Goal: Information Seeking & Learning: Check status

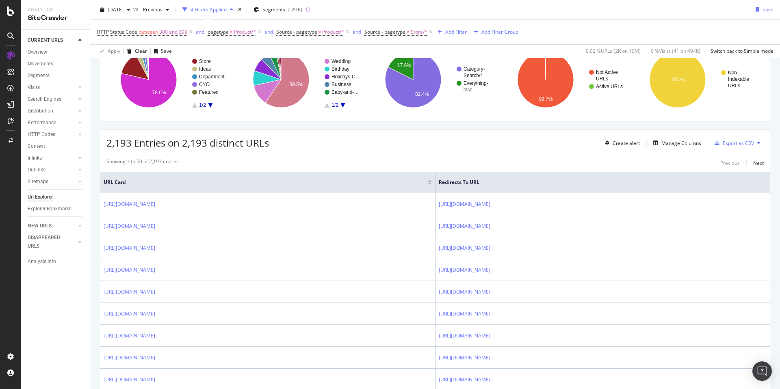
scroll to position [75, 0]
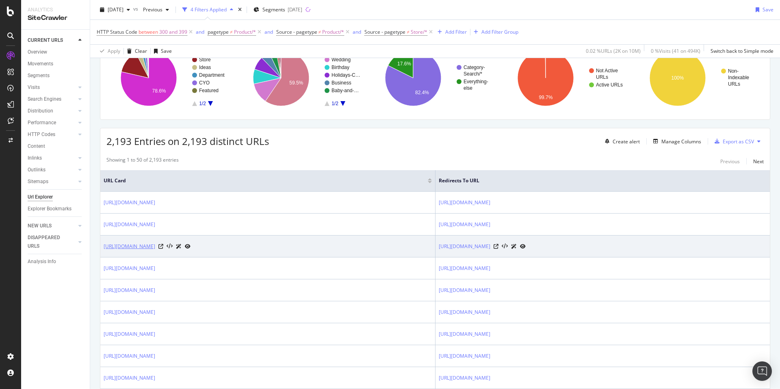
click at [155, 247] on link "https://www.zazzle.com/boho+wedding+invitations" at bounding box center [130, 246] width 52 height 8
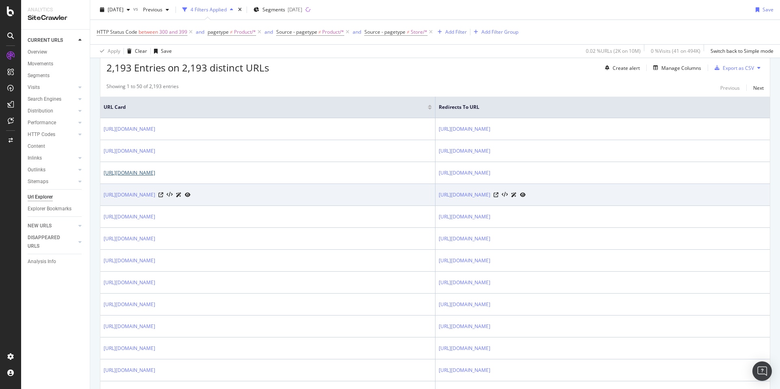
scroll to position [209, 0]
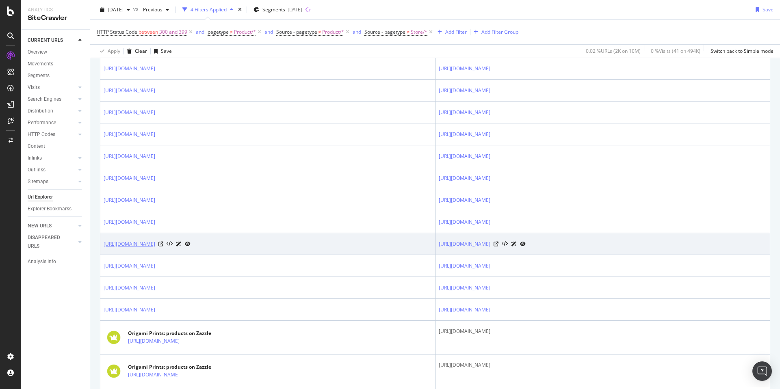
click at [155, 243] on link "https://www.zazzle.com/new+years+gifts" at bounding box center [130, 244] width 52 height 8
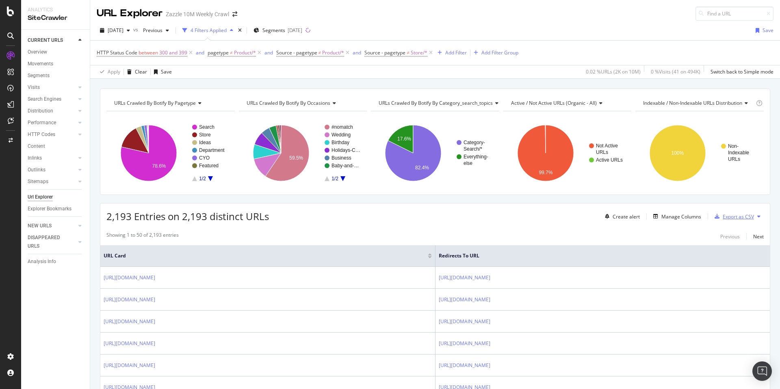
scroll to position [2, 0]
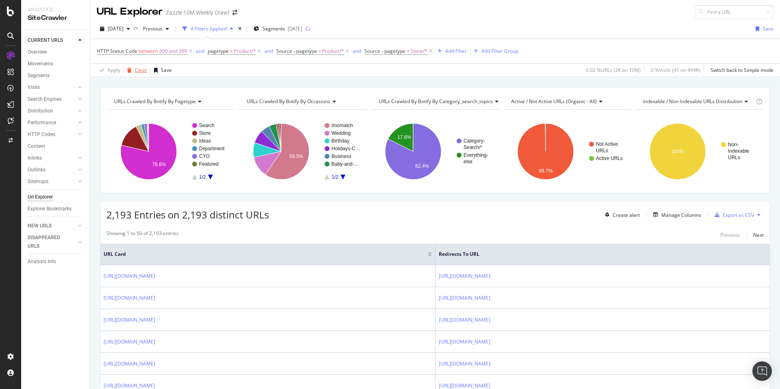
click at [130, 69] on icon "button" at bounding box center [129, 70] width 4 height 5
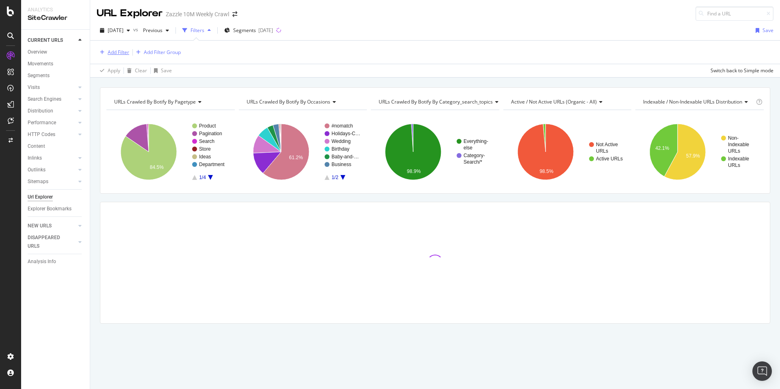
click at [120, 54] on div "Add Filter" at bounding box center [119, 52] width 22 height 7
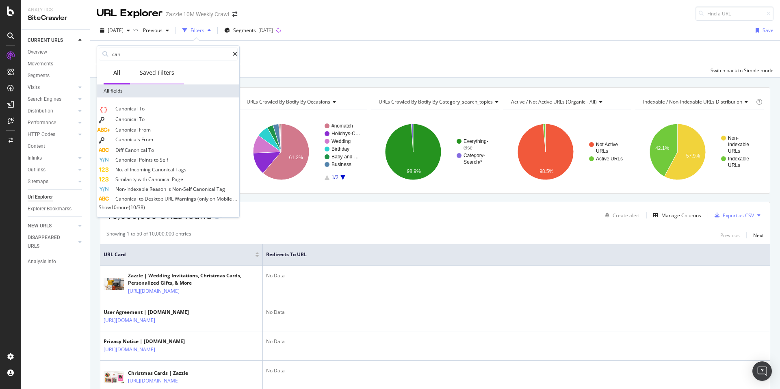
click at [164, 75] on div "Saved Filters" at bounding box center [157, 73] width 35 height 8
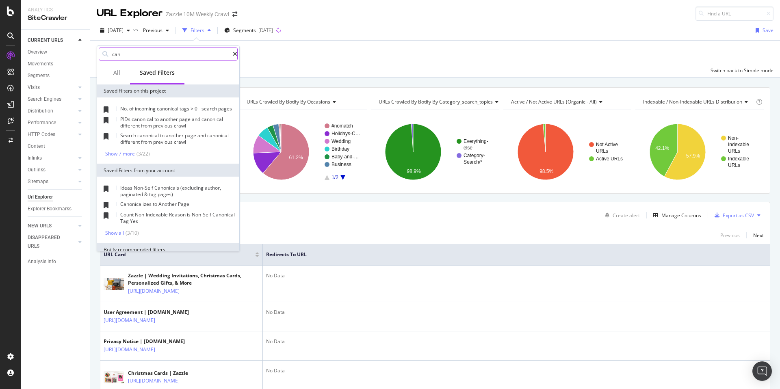
click at [172, 57] on input "can" at bounding box center [171, 54] width 121 height 12
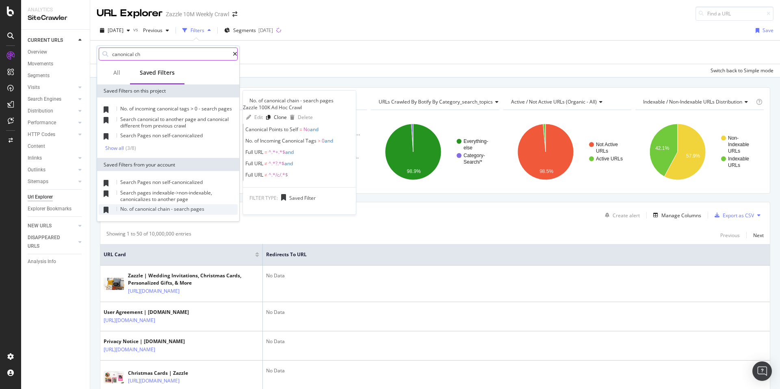
type input "canonical ch"
click at [226, 208] on div "No. of canonical chain - search pages" at bounding box center [168, 209] width 139 height 11
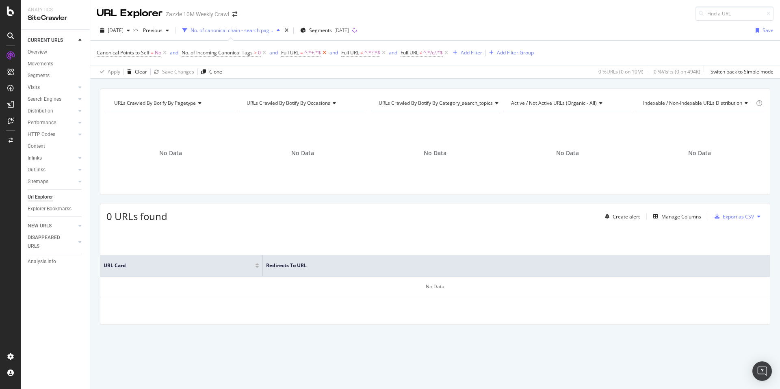
click at [327, 54] on icon at bounding box center [324, 53] width 7 height 8
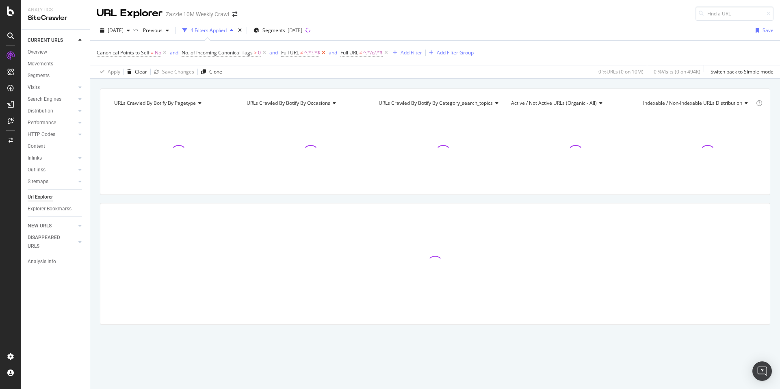
click at [327, 54] on icon at bounding box center [323, 53] width 7 height 8
click at [327, 54] on icon at bounding box center [327, 53] width 7 height 8
click at [295, 54] on div "Add Filter" at bounding box center [290, 52] width 22 height 7
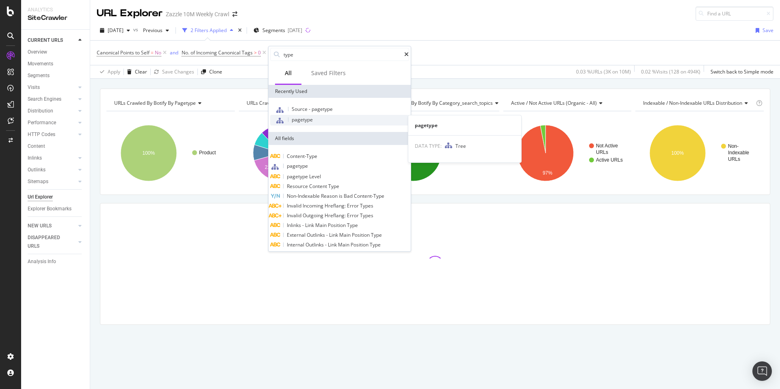
type input "type"
click at [365, 122] on div "pagetype" at bounding box center [339, 120] width 139 height 11
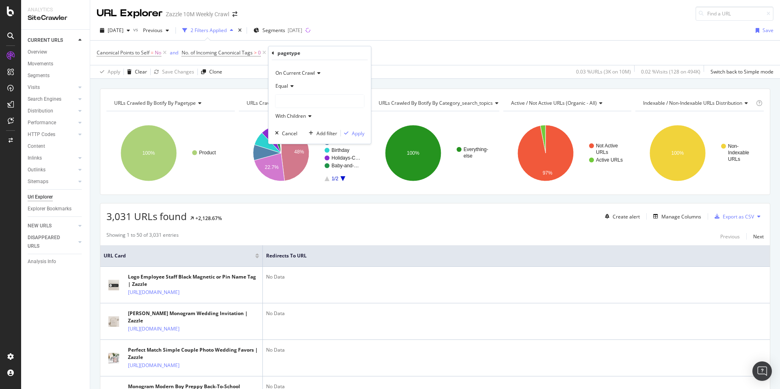
click at [329, 103] on div at bounding box center [319, 101] width 89 height 13
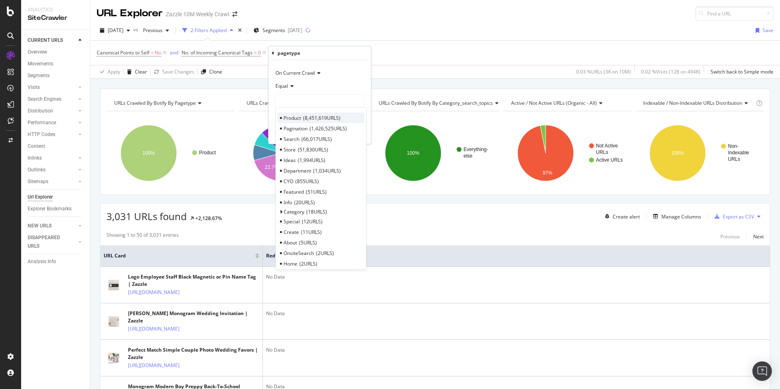
click at [332, 118] on span "8,451,619 URLS" at bounding box center [321, 118] width 37 height 7
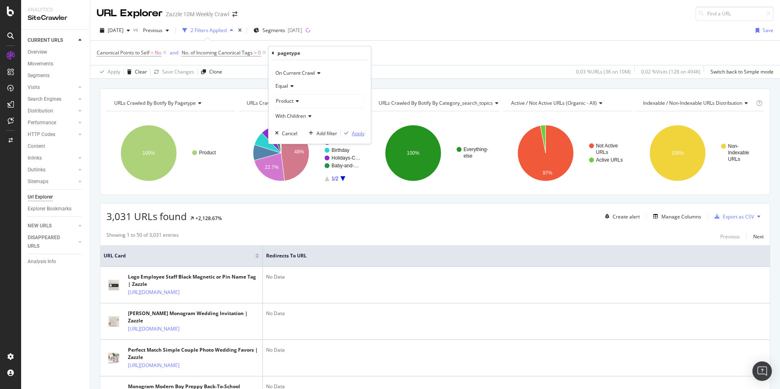
click at [351, 131] on div "button" at bounding box center [346, 133] width 11 height 5
click at [164, 51] on icon at bounding box center [164, 53] width 7 height 8
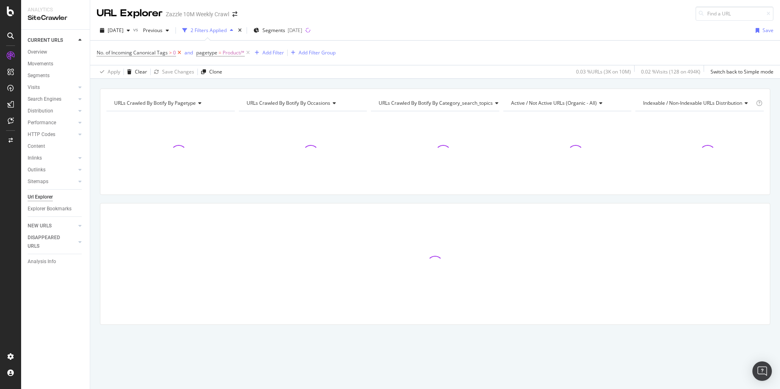
click at [181, 52] on icon at bounding box center [179, 53] width 7 height 8
click at [176, 56] on div "Add Filter" at bounding box center [174, 52] width 22 height 7
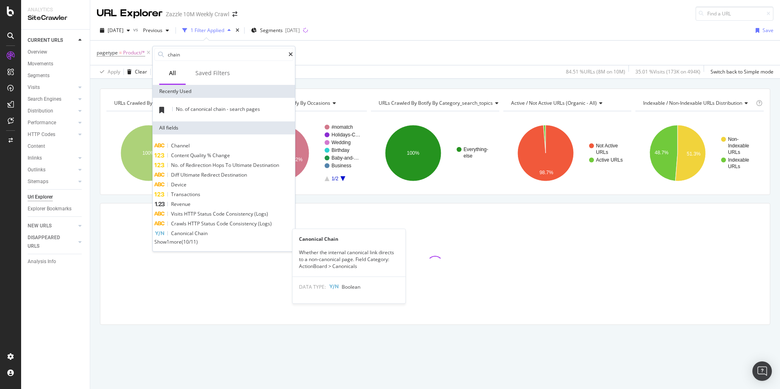
type input "chain"
click at [223, 236] on div "Canonical Chain" at bounding box center [223, 234] width 139 height 10
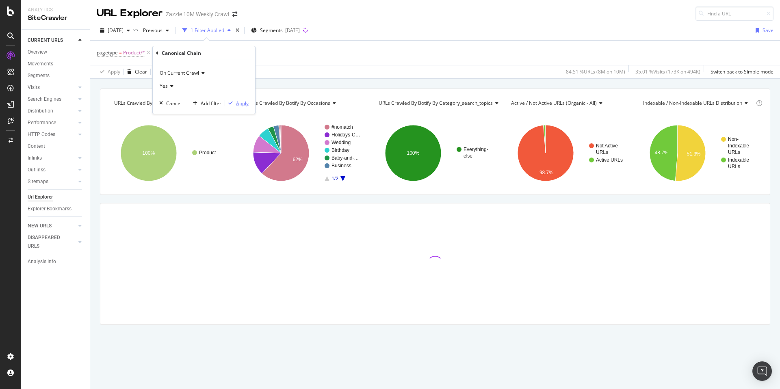
click at [242, 104] on div "Apply" at bounding box center [242, 103] width 13 height 7
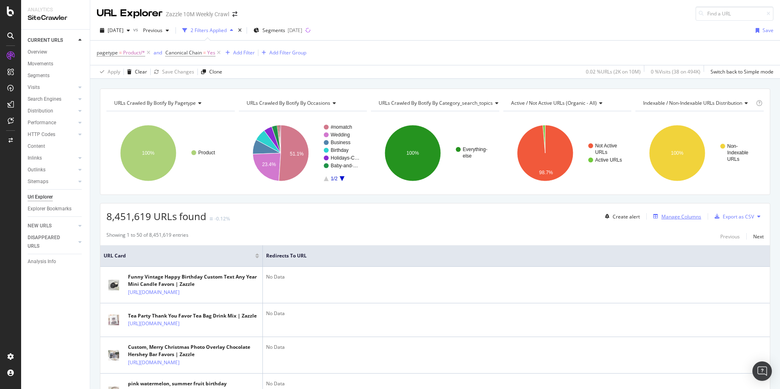
click at [672, 219] on div "Manage Columns" at bounding box center [681, 216] width 40 height 7
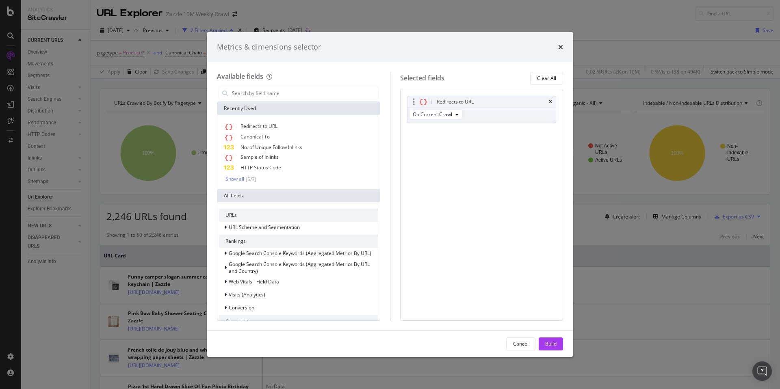
click at [555, 100] on div "Redirects to URL" at bounding box center [481, 101] width 149 height 11
click at [552, 101] on div "Redirects to URL" at bounding box center [481, 101] width 149 height 11
click at [549, 101] on icon "times" at bounding box center [551, 102] width 4 height 5
click at [549, 342] on div "Build" at bounding box center [550, 343] width 11 height 7
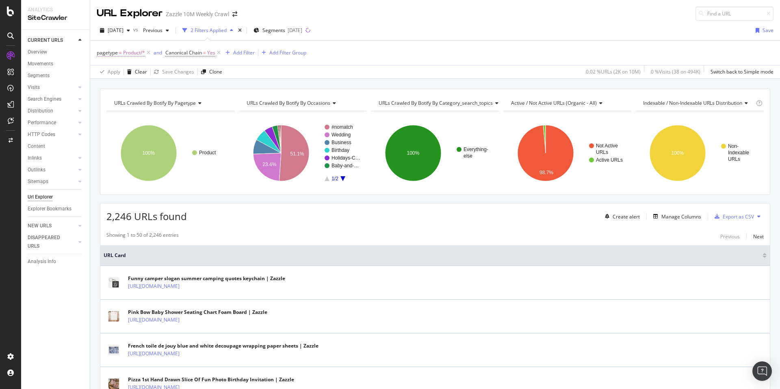
click at [123, 51] on span "Product/*" at bounding box center [134, 52] width 22 height 11
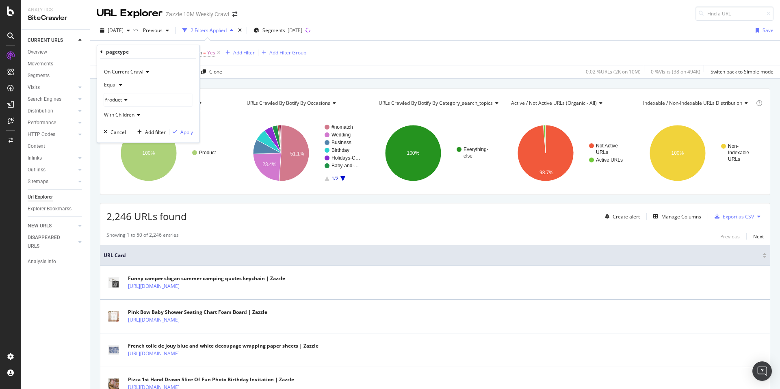
click at [103, 53] on div "pagetype" at bounding box center [148, 52] width 96 height 14
click at [103, 52] on div "pagetype" at bounding box center [148, 52] width 96 height 14
click at [102, 51] on icon at bounding box center [101, 52] width 2 height 5
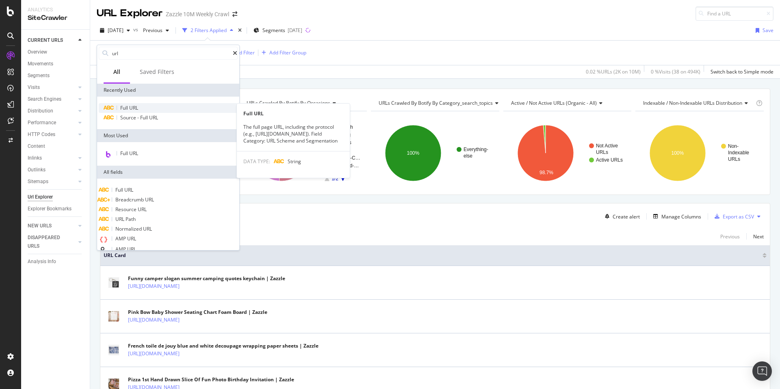
type input "url"
click at [156, 111] on div "Full URL" at bounding box center [168, 108] width 139 height 10
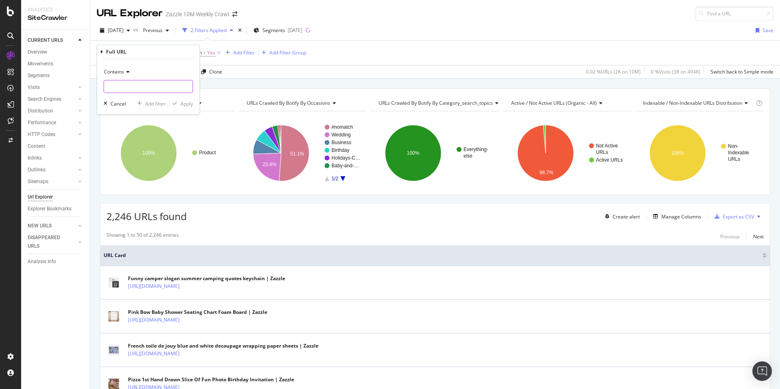
click at [126, 87] on input "text" at bounding box center [148, 86] width 89 height 13
type input "_"
click at [181, 105] on div "Apply" at bounding box center [186, 103] width 13 height 7
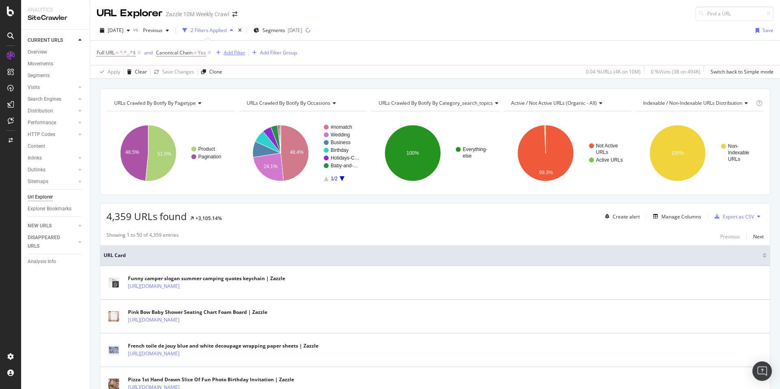
click at [229, 53] on div "Add Filter" at bounding box center [235, 52] width 22 height 7
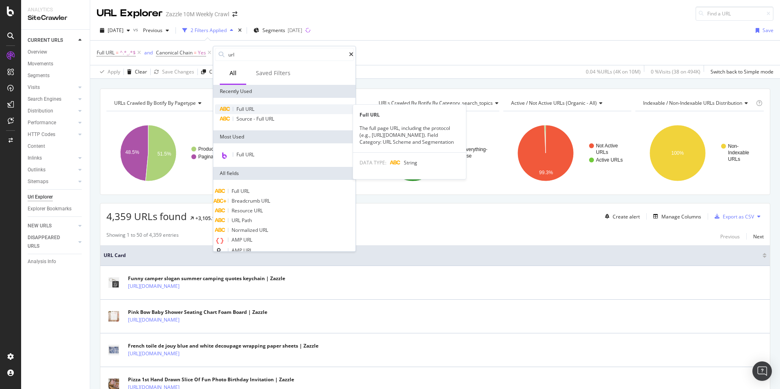
click at [262, 106] on div "Full URL" at bounding box center [284, 109] width 139 height 10
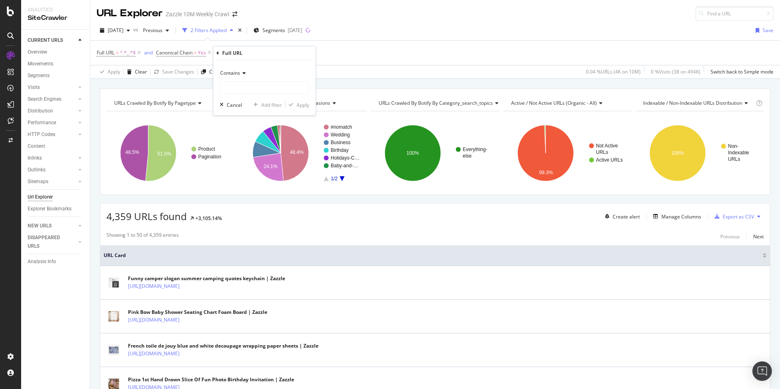
click at [239, 74] on span "Contains" at bounding box center [230, 72] width 20 height 7
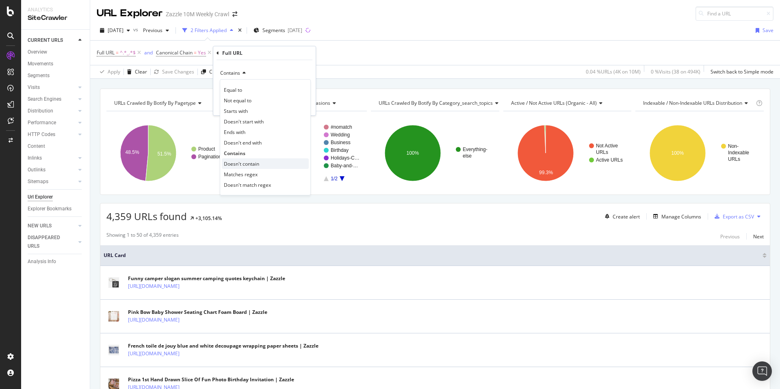
click at [259, 164] on span "Doesn't contain" at bounding box center [241, 163] width 35 height 7
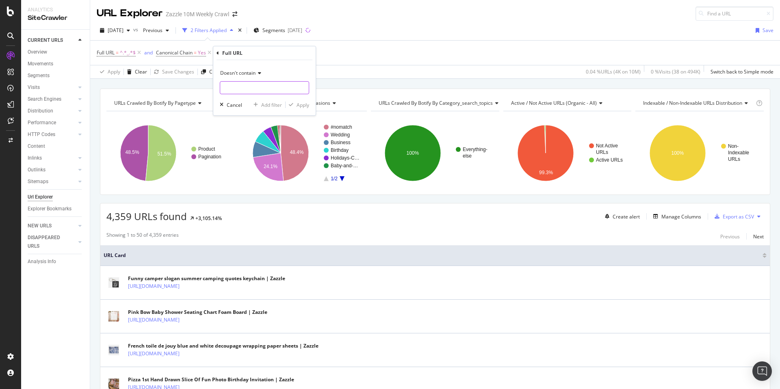
drag, startPoint x: 257, startPoint y: 90, endPoint x: 262, endPoint y: 88, distance: 5.3
click at [257, 89] on input "text" at bounding box center [264, 87] width 89 height 13
type input "?pg="
click at [301, 104] on div "Apply" at bounding box center [302, 105] width 13 height 7
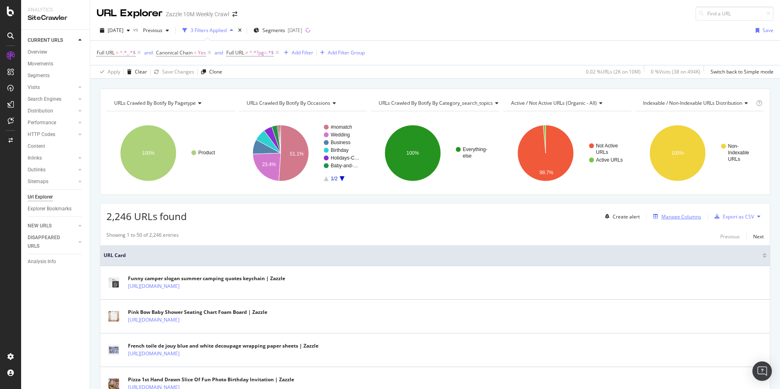
click at [680, 218] on div "Manage Columns" at bounding box center [681, 216] width 40 height 7
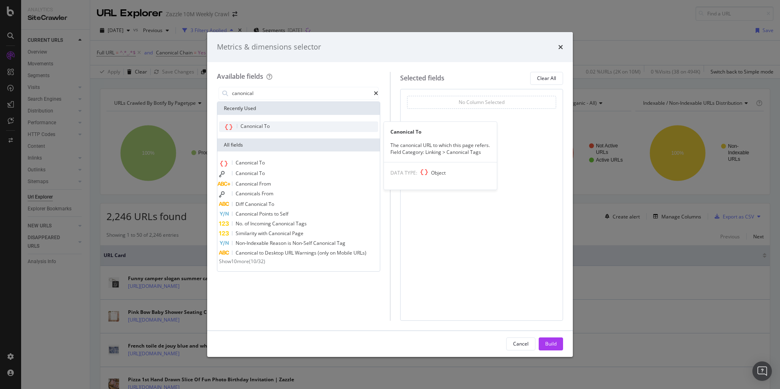
type input "canonical"
click at [278, 126] on div "Canonical To" at bounding box center [298, 126] width 159 height 11
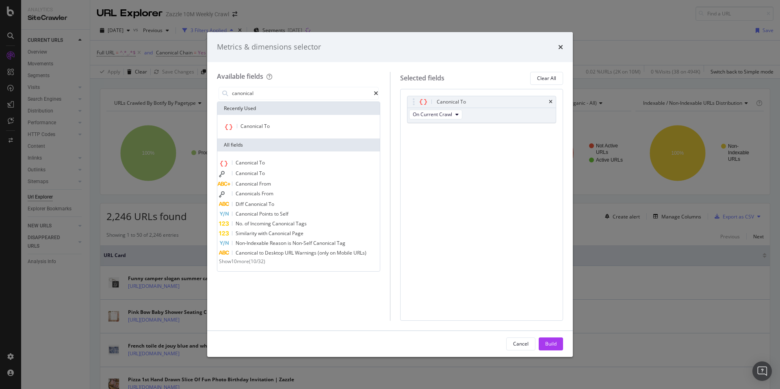
drag, startPoint x: 546, startPoint y: 346, endPoint x: 552, endPoint y: 341, distance: 6.9
click at [546, 346] on div "Build" at bounding box center [550, 343] width 11 height 7
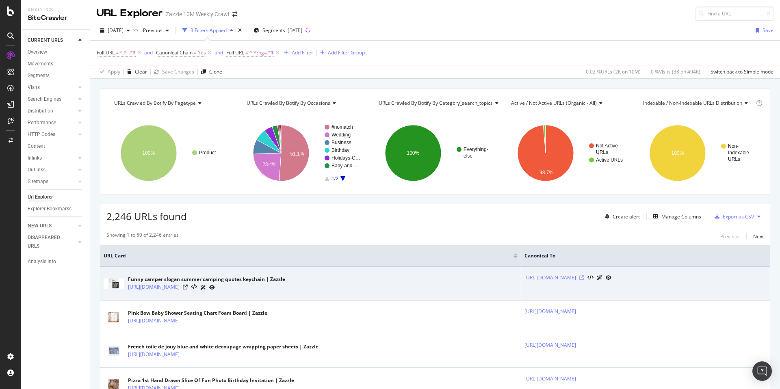
click at [584, 279] on icon at bounding box center [581, 277] width 5 height 5
click at [188, 286] on icon at bounding box center [185, 287] width 5 height 5
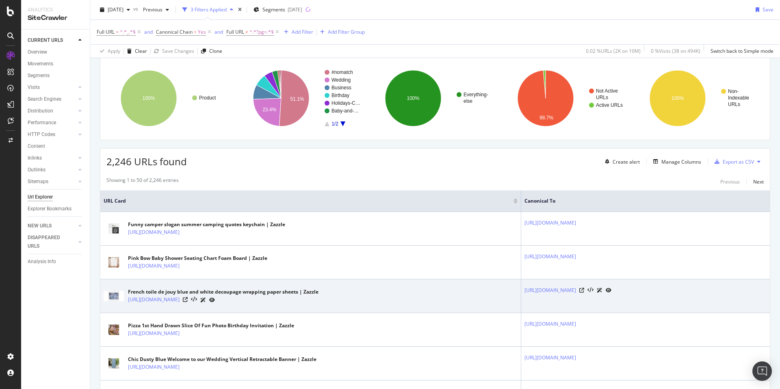
scroll to position [55, 0]
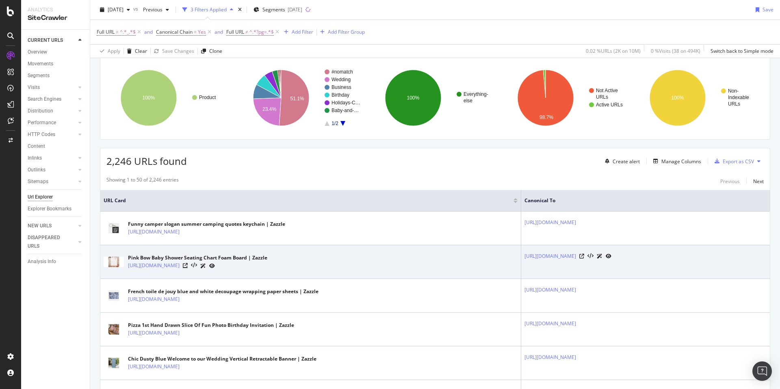
click at [188, 264] on icon at bounding box center [185, 265] width 5 height 5
click at [584, 254] on icon at bounding box center [581, 256] width 5 height 5
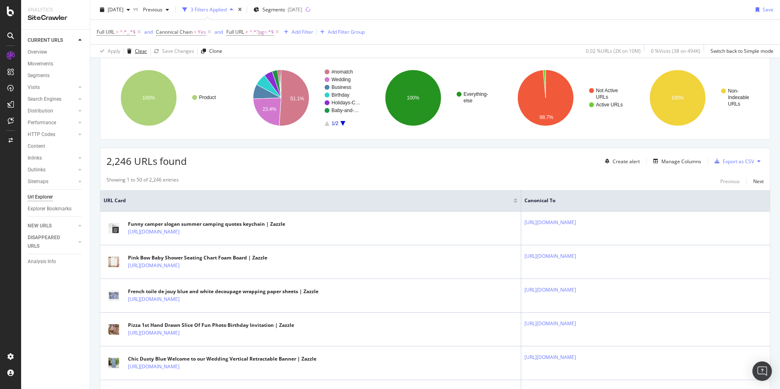
click at [135, 51] on div "Clear" at bounding box center [141, 51] width 12 height 7
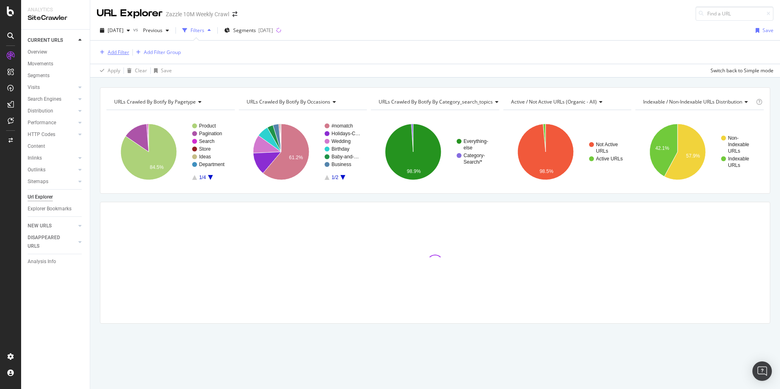
click at [121, 50] on div "Add Filter" at bounding box center [119, 52] width 22 height 7
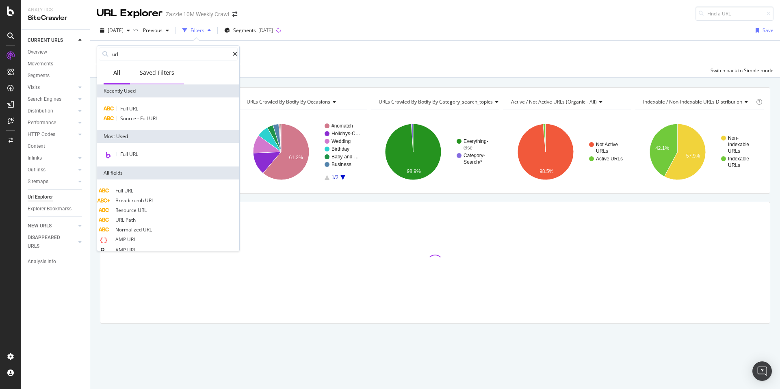
click at [166, 74] on div "Saved Filters" at bounding box center [157, 73] width 35 height 8
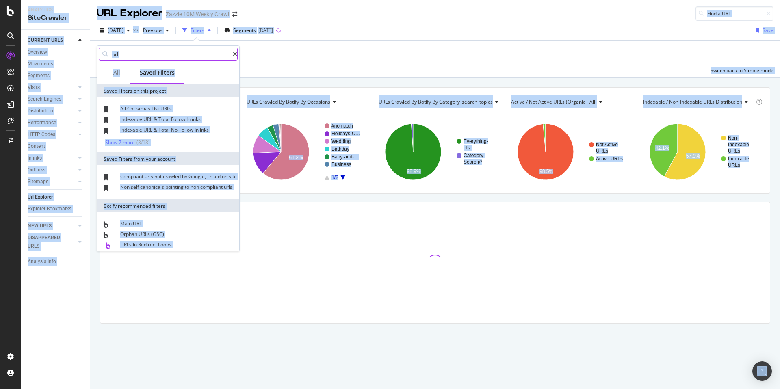
click at [169, 53] on input "url" at bounding box center [171, 54] width 121 height 12
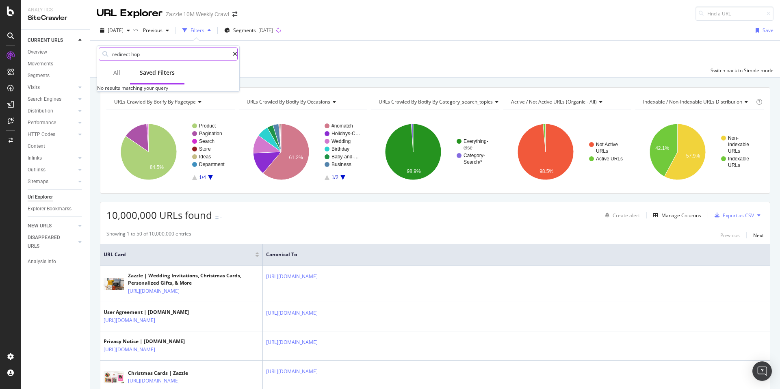
type input "redirect hop"
click at [122, 69] on div "All" at bounding box center [117, 73] width 26 height 22
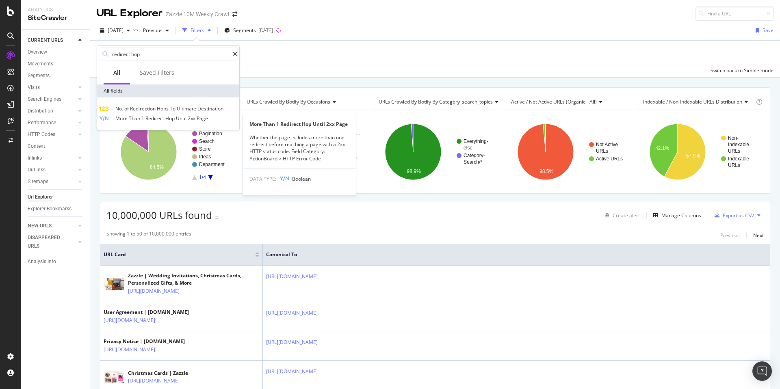
click at [165, 119] on span "Redirect" at bounding box center [155, 118] width 20 height 7
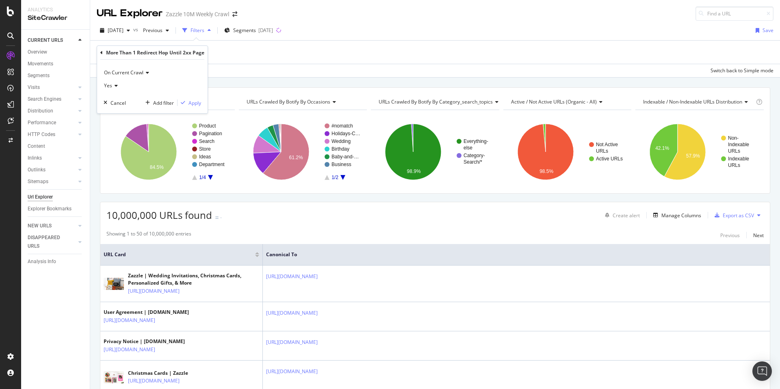
click at [203, 102] on div "On Current Crawl Yes Cancel Add filter Apply" at bounding box center [152, 87] width 110 height 54
click at [199, 103] on div "Apply" at bounding box center [194, 103] width 13 height 7
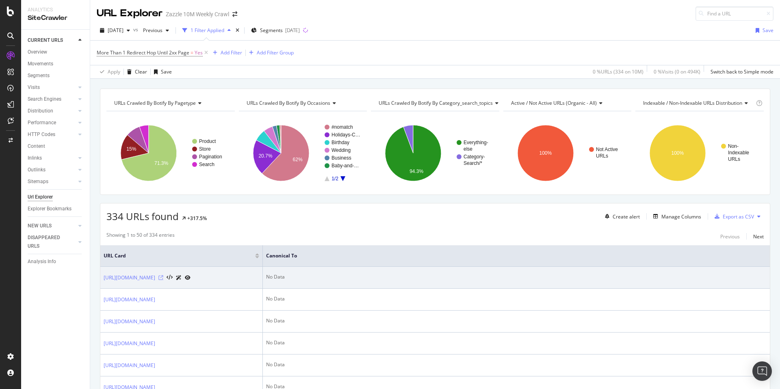
click at [163, 277] on icon at bounding box center [160, 277] width 5 height 5
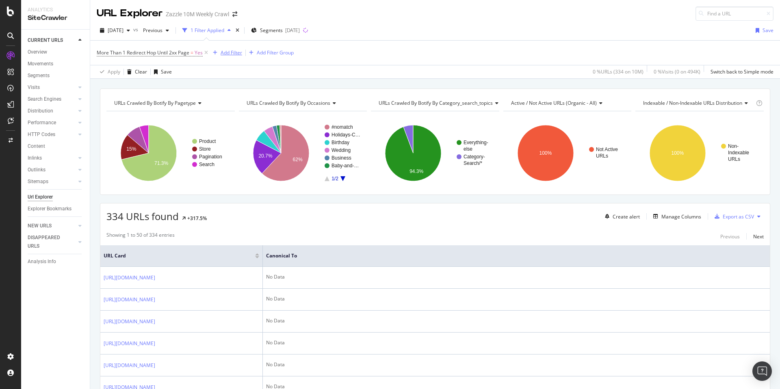
click at [228, 57] on div "Add Filter" at bounding box center [226, 52] width 32 height 9
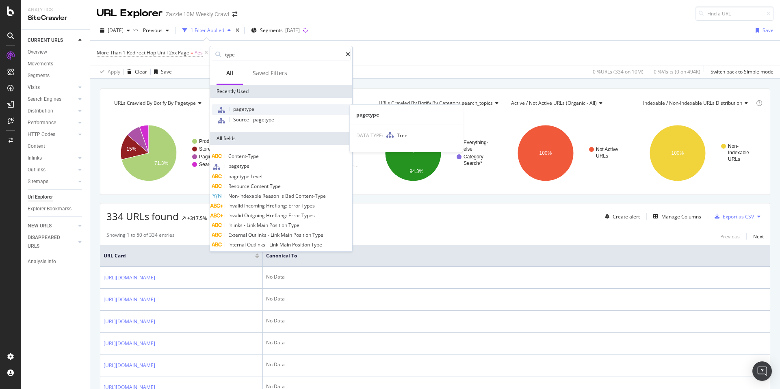
type input "type"
click at [252, 107] on span "pagetype" at bounding box center [243, 109] width 21 height 7
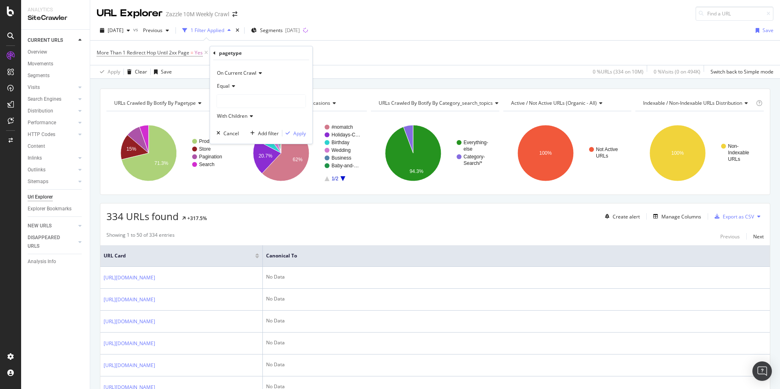
click at [229, 85] on icon at bounding box center [232, 86] width 6 height 5
click at [230, 110] on span "Not Equal" at bounding box center [232, 113] width 22 height 7
click at [234, 104] on div at bounding box center [261, 101] width 89 height 13
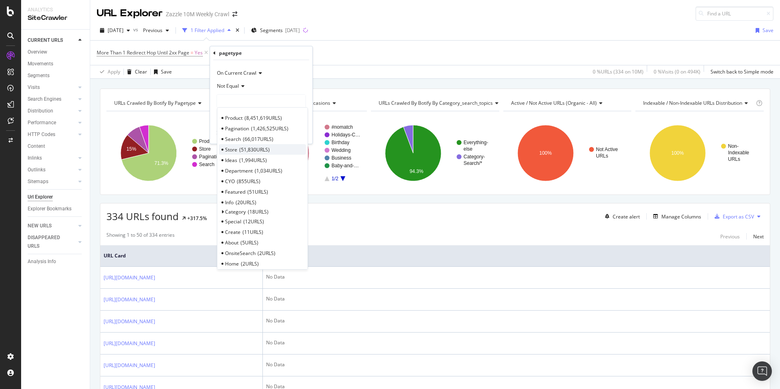
click at [256, 151] on span "51,830 URLS" at bounding box center [254, 149] width 30 height 7
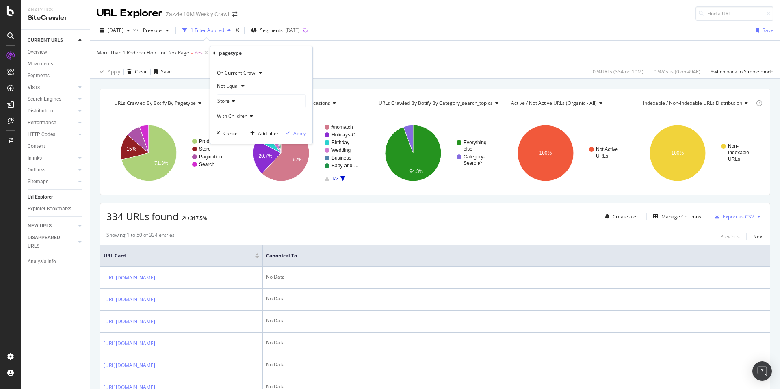
click at [299, 131] on div "Apply" at bounding box center [299, 133] width 13 height 7
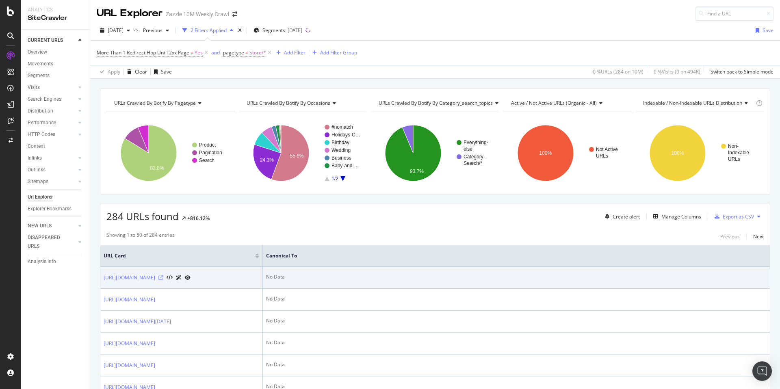
click at [163, 280] on icon at bounding box center [160, 277] width 5 height 5
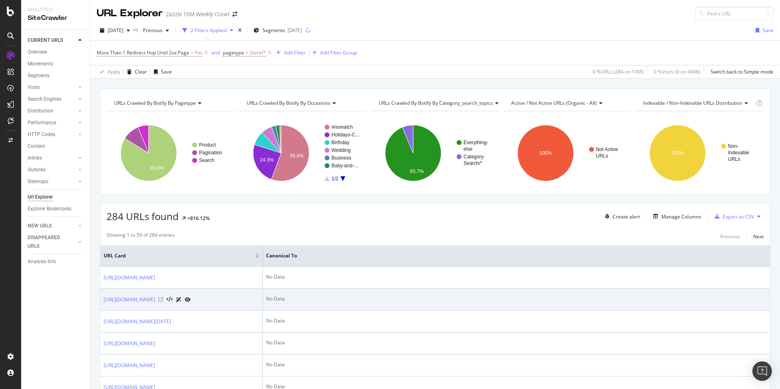
click at [163, 302] on icon at bounding box center [160, 299] width 5 height 5
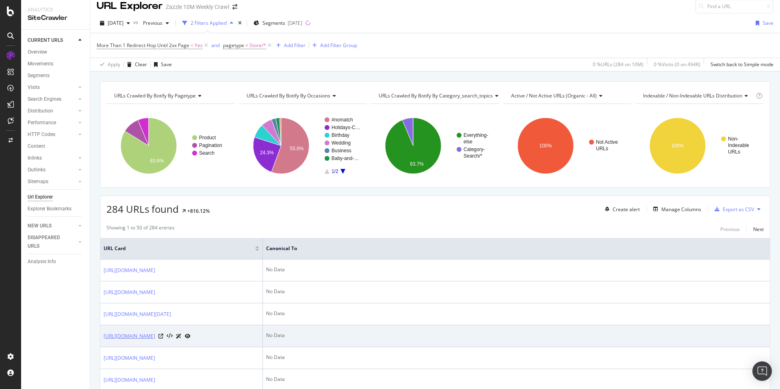
scroll to position [13, 0]
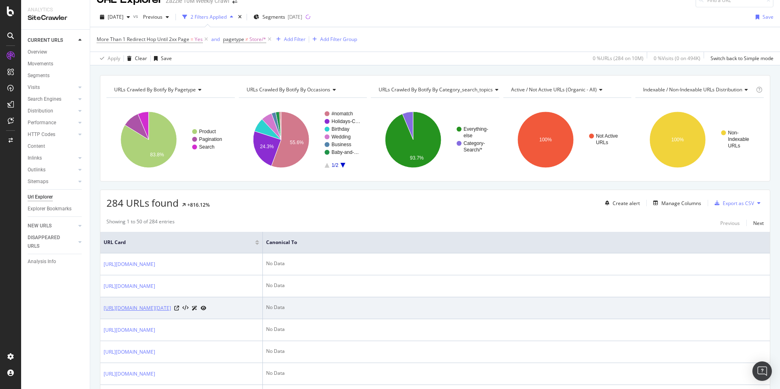
click at [171, 312] on link "https://www.zazzle.com/day_cat_funny_kitten_4th_of_july_patriotic_usa_fla_class…" at bounding box center [137, 308] width 67 height 8
click at [179, 311] on icon at bounding box center [176, 308] width 5 height 5
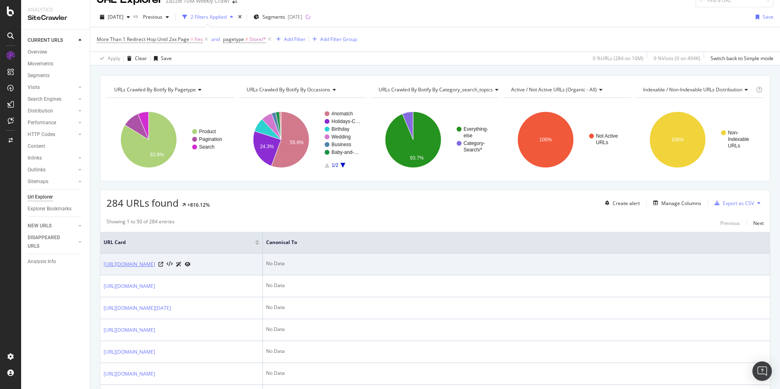
click at [155, 268] on link "https://www.zazzle.com/meowy_christmas_cat_lover_tacky_ugly_christmas_par_class…" at bounding box center [130, 264] width 52 height 8
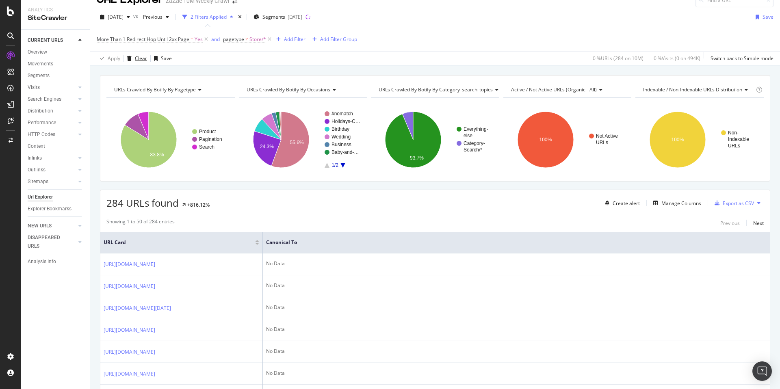
click at [138, 57] on div "Clear" at bounding box center [141, 58] width 12 height 7
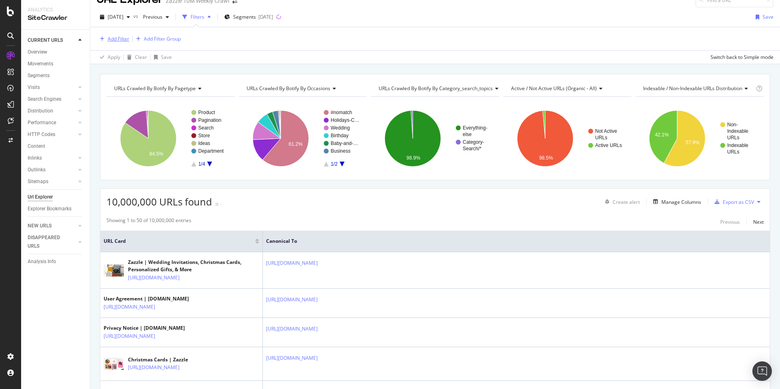
click at [124, 38] on div "Add Filter" at bounding box center [119, 38] width 22 height 7
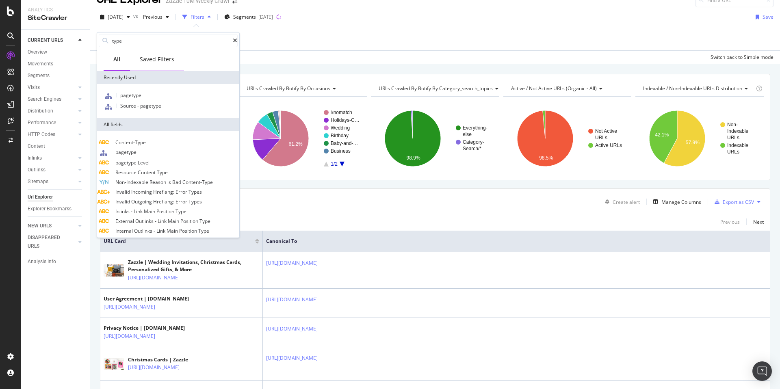
click at [171, 59] on div "Saved Filters" at bounding box center [157, 59] width 35 height 8
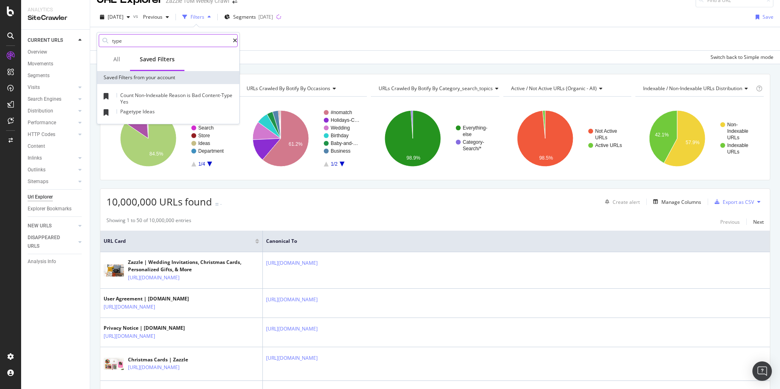
click at [169, 42] on input "type" at bounding box center [171, 41] width 121 height 12
type input "targeted canonical"
click at [118, 60] on div "All" at bounding box center [116, 59] width 7 height 8
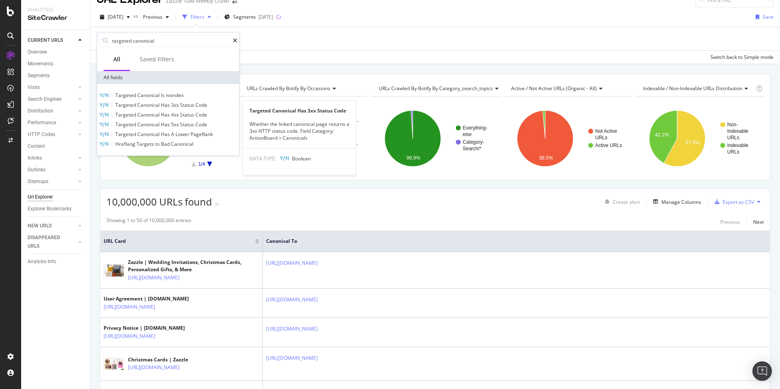
click at [207, 104] on span "Code" at bounding box center [201, 105] width 12 height 7
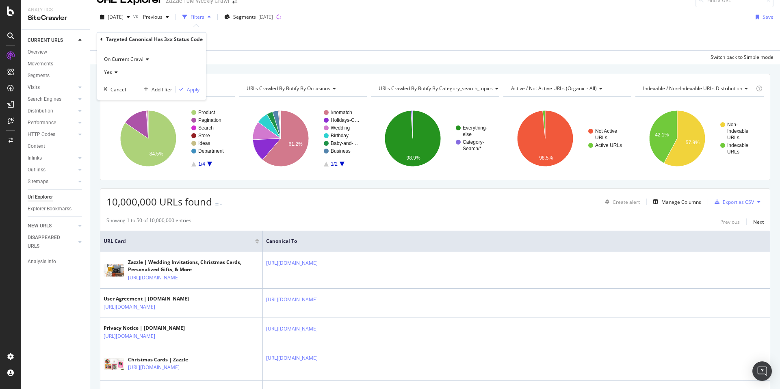
click at [198, 90] on div "Apply" at bounding box center [193, 89] width 13 height 7
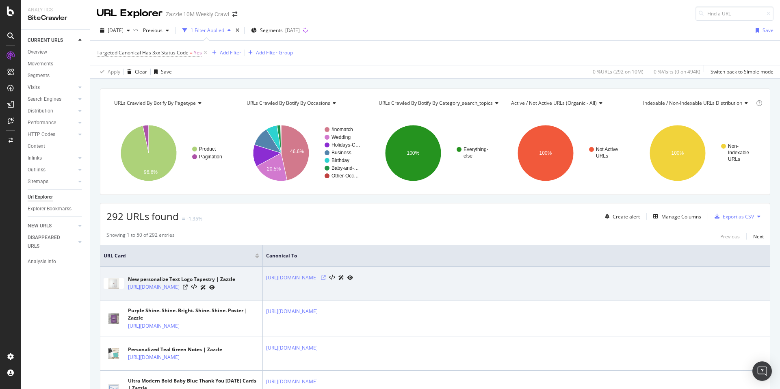
click at [326, 278] on icon at bounding box center [323, 277] width 5 height 5
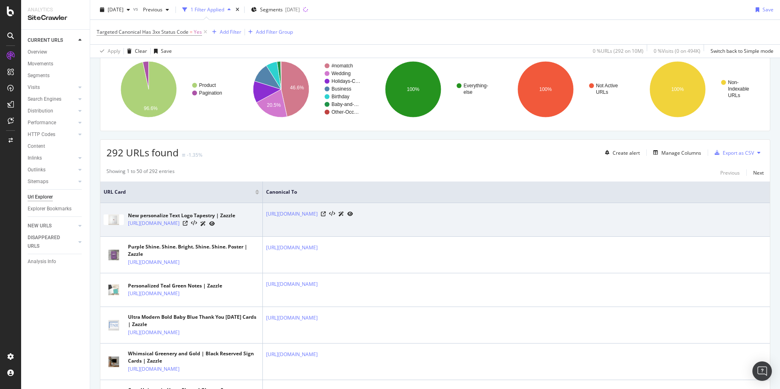
scroll to position [63, 0]
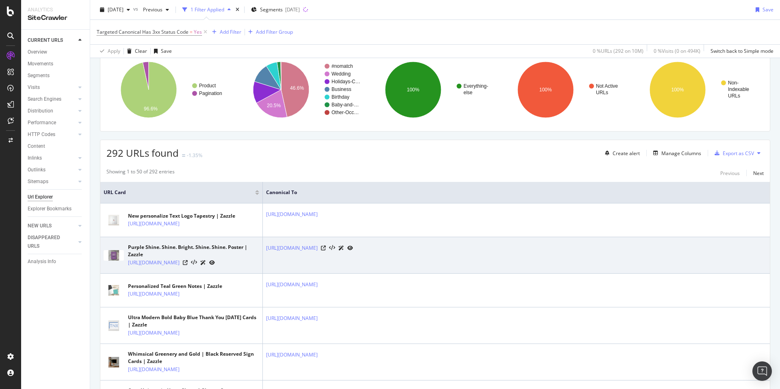
click at [353, 247] on div at bounding box center [337, 248] width 32 height 9
click at [326, 249] on icon at bounding box center [323, 248] width 5 height 5
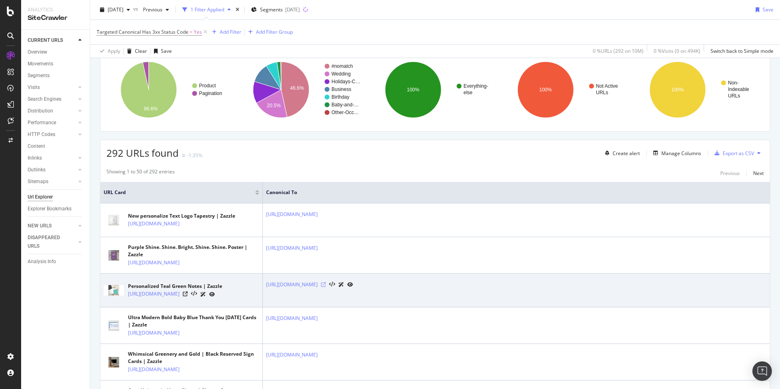
click at [326, 287] on icon at bounding box center [323, 284] width 5 height 5
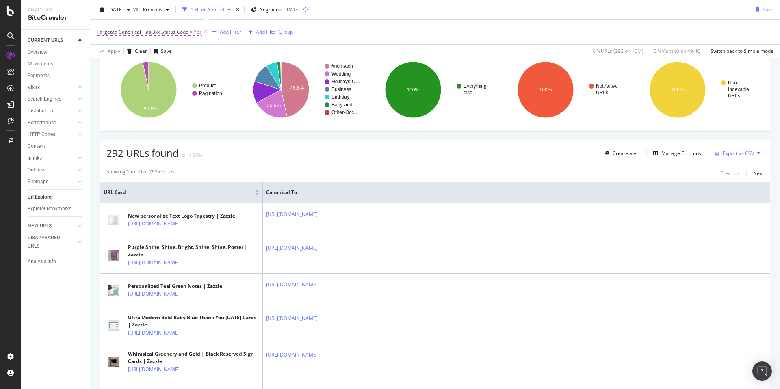
click at [163, 31] on span "Targeted Canonical Has 3xx Status Code" at bounding box center [143, 31] width 92 height 7
click at [163, 31] on div "Targeted Canonical Has 3xx Status Code" at bounding box center [154, 31] width 97 height 7
copy div "Targeted Canonical Has 3xx Status Code"
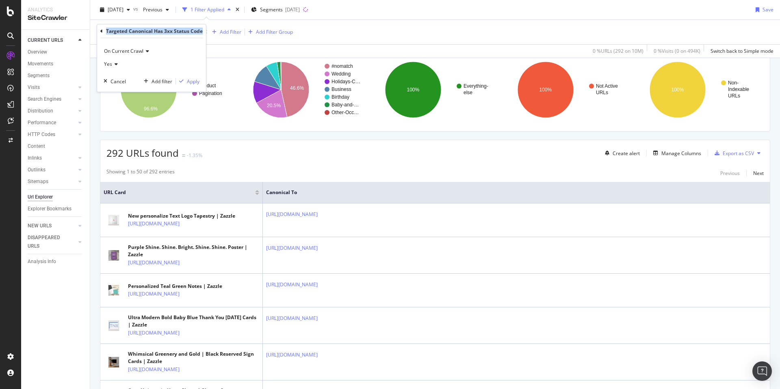
click at [101, 33] on icon at bounding box center [101, 31] width 2 height 5
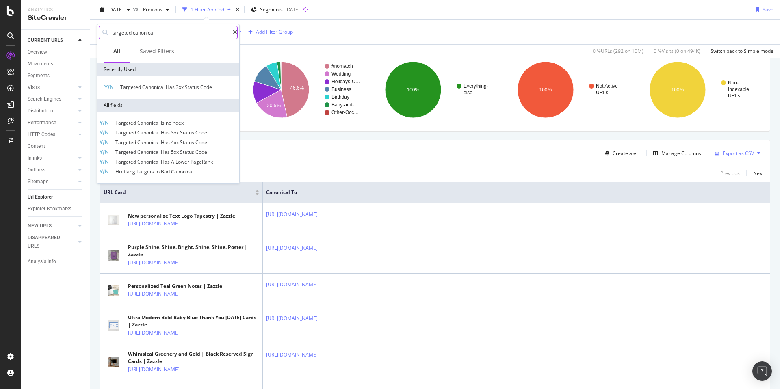
click at [233, 31] on icon at bounding box center [235, 33] width 4 height 6
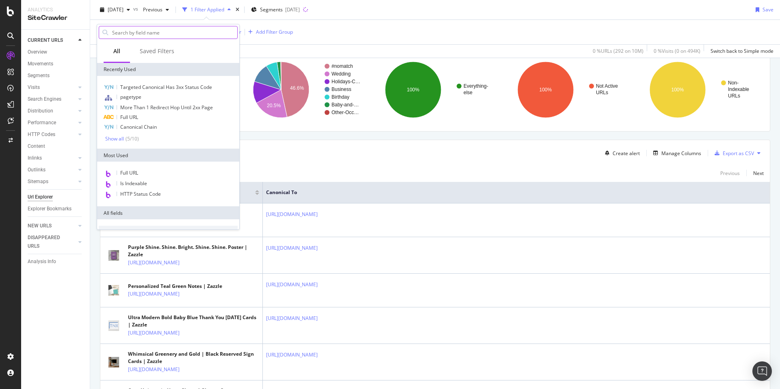
click at [329, 41] on div "Targeted Canonical Has 3xx Status Code = Yes Add Filter Add Filter Group" at bounding box center [435, 32] width 677 height 24
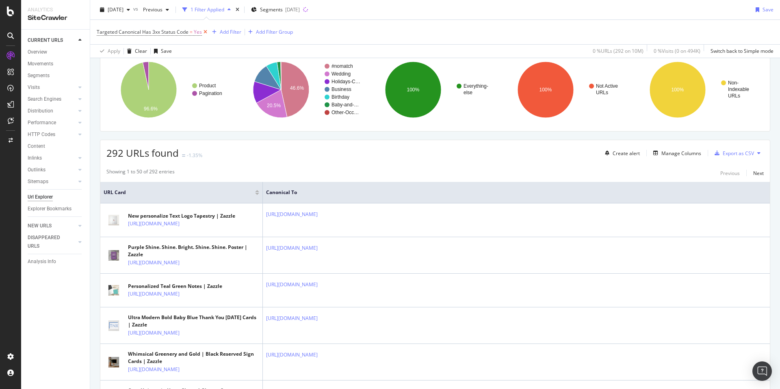
click at [203, 35] on icon at bounding box center [205, 32] width 7 height 8
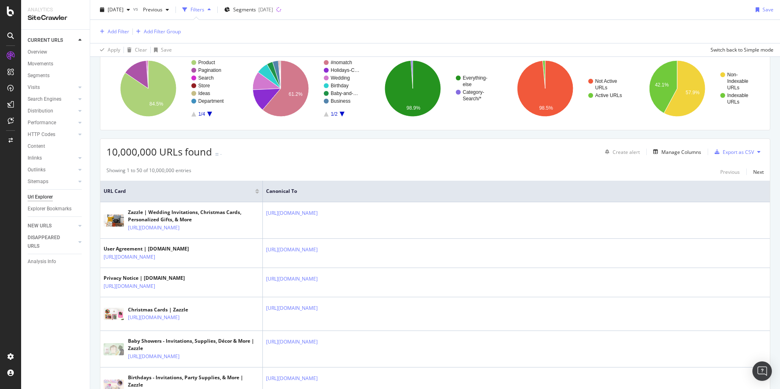
scroll to position [62, 0]
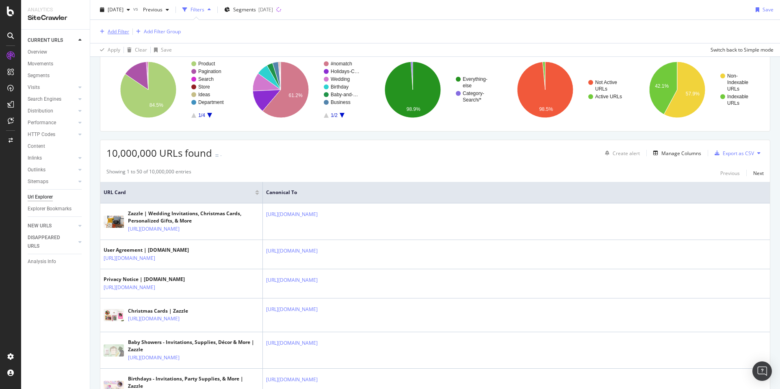
click at [120, 32] on div "Add Filter" at bounding box center [119, 31] width 22 height 7
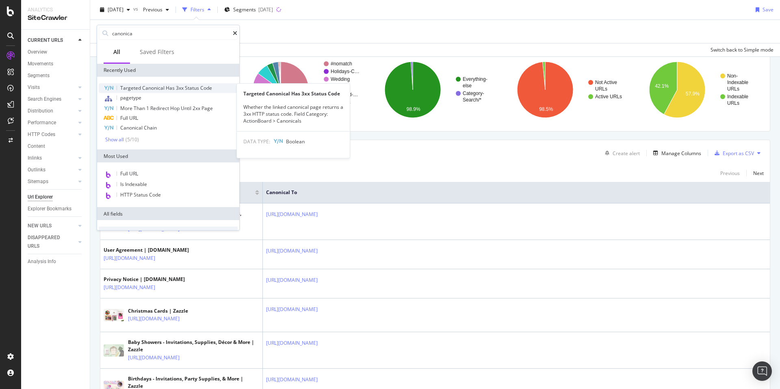
type input "canonical"
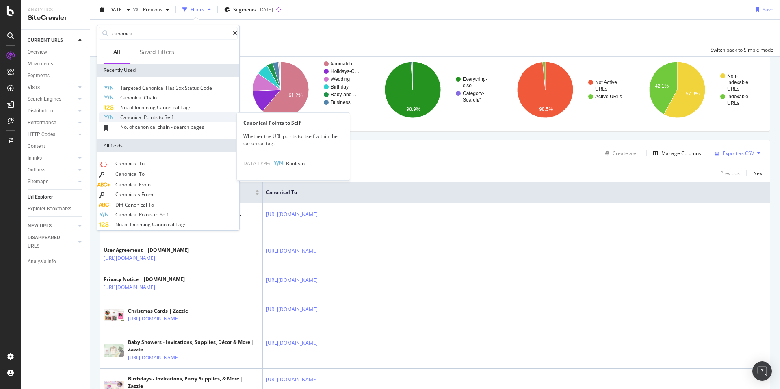
click at [179, 117] on div "Canonical Points to Self" at bounding box center [168, 118] width 139 height 10
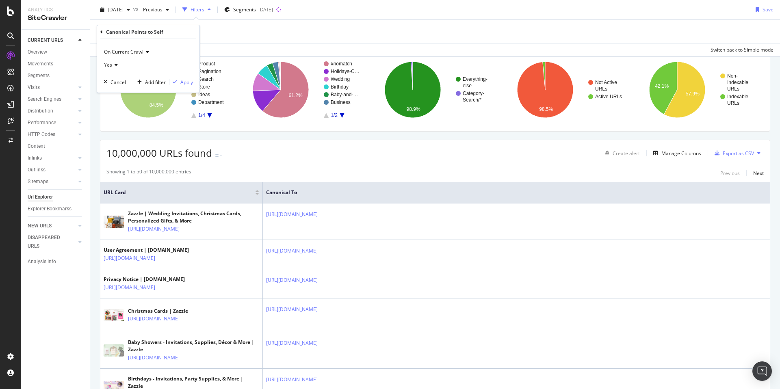
click at [116, 64] on icon at bounding box center [115, 65] width 6 height 5
click at [123, 90] on div "No" at bounding box center [149, 92] width 87 height 11
click at [146, 84] on div "Add filter" at bounding box center [155, 82] width 21 height 7
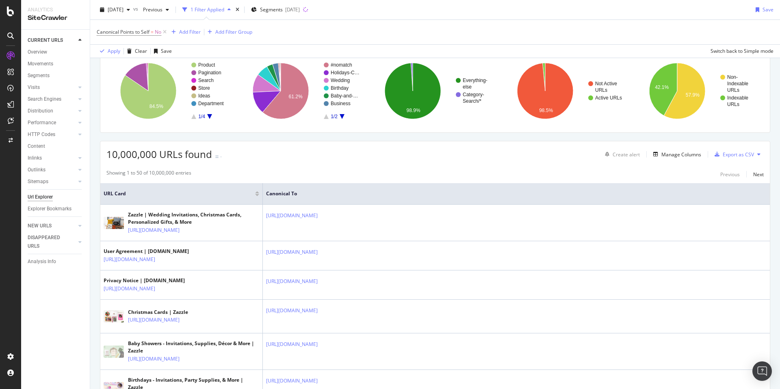
scroll to position [63, 0]
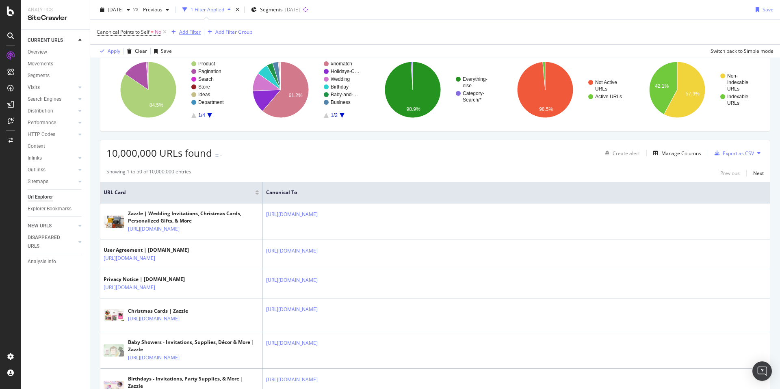
click at [178, 28] on div "Add Filter" at bounding box center [184, 32] width 32 height 9
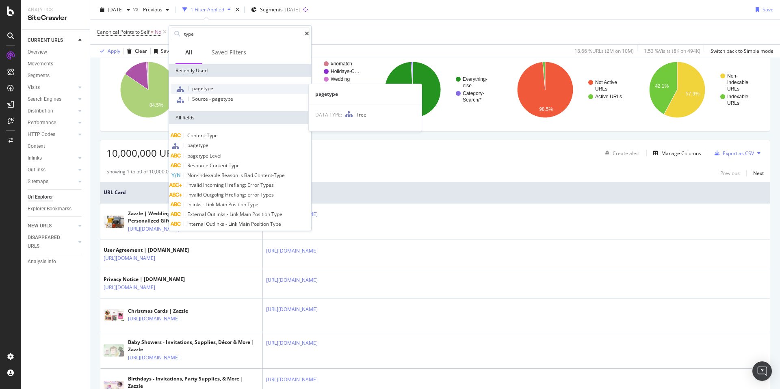
type input "type"
click at [222, 89] on div "pagetype" at bounding box center [240, 89] width 139 height 11
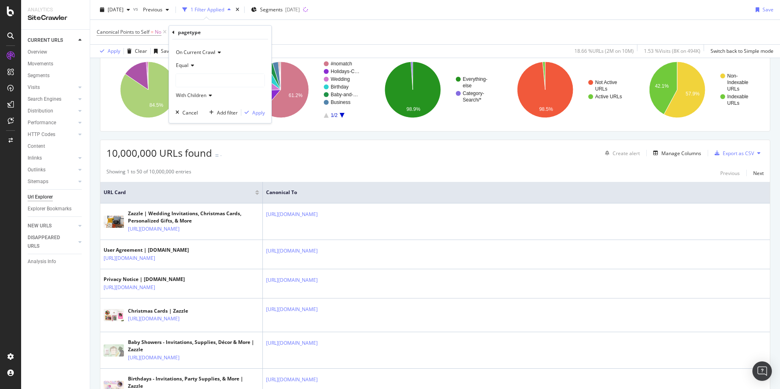
click at [194, 79] on div at bounding box center [220, 80] width 89 height 13
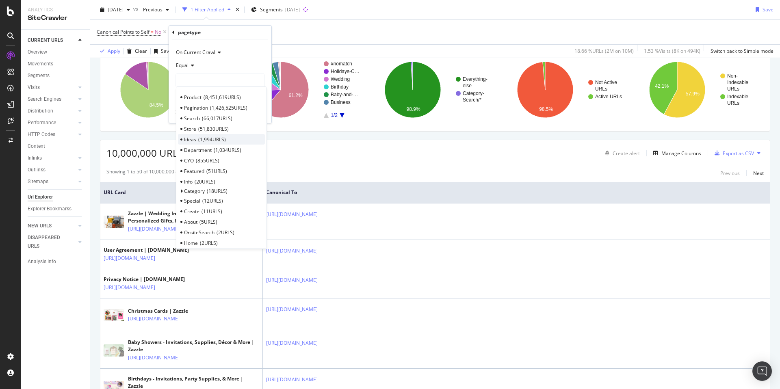
click at [228, 138] on div "Ideas 1,994 URLS" at bounding box center [221, 139] width 87 height 11
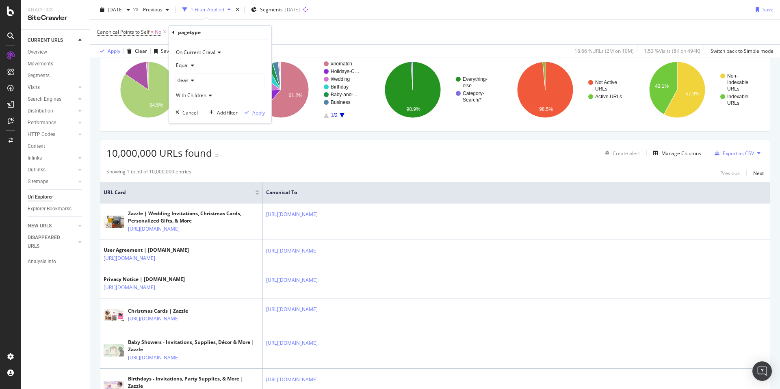
click at [253, 112] on div "Apply" at bounding box center [258, 112] width 13 height 7
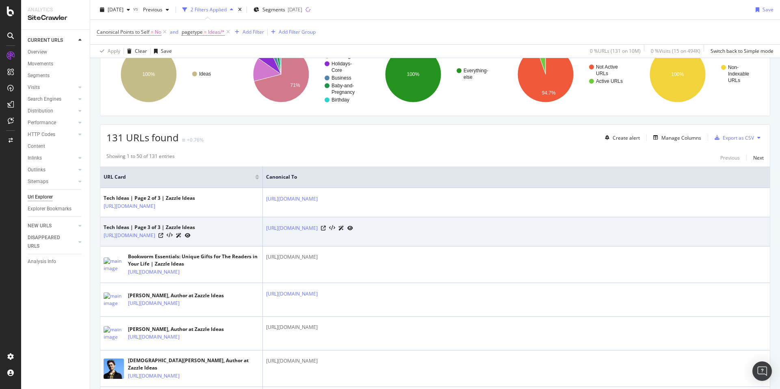
scroll to position [84, 0]
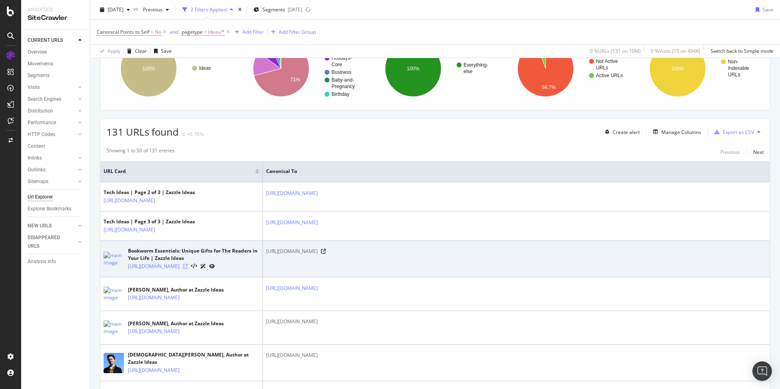
click at [188, 269] on icon at bounding box center [185, 266] width 5 height 5
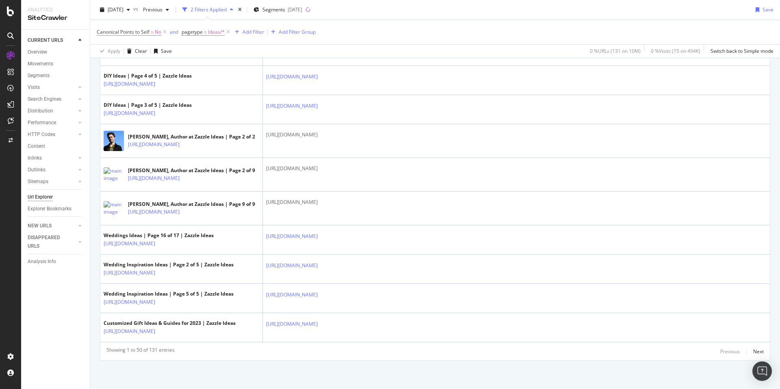
scroll to position [1733, 0]
click at [755, 351] on div "Next" at bounding box center [758, 351] width 11 height 7
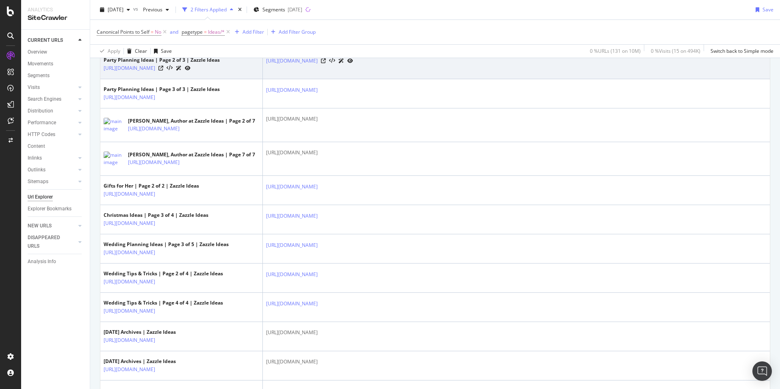
scroll to position [448, 0]
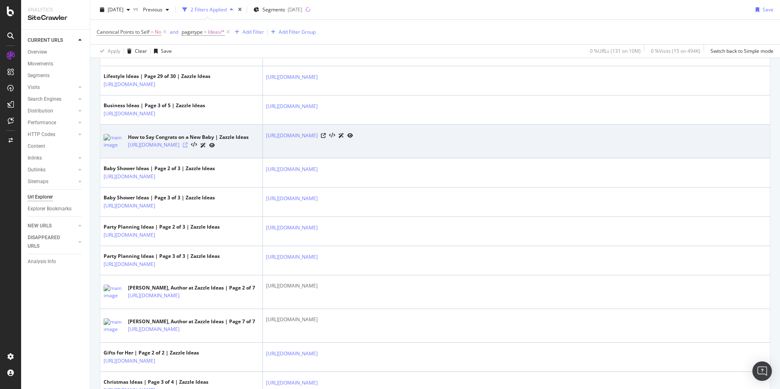
click at [188, 147] on icon at bounding box center [185, 145] width 5 height 5
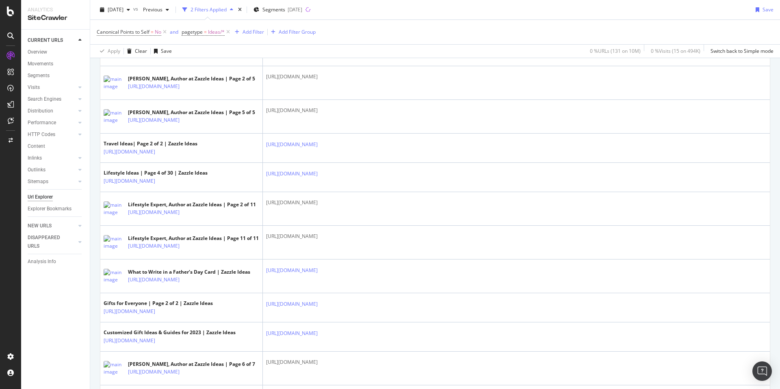
scroll to position [1281, 0]
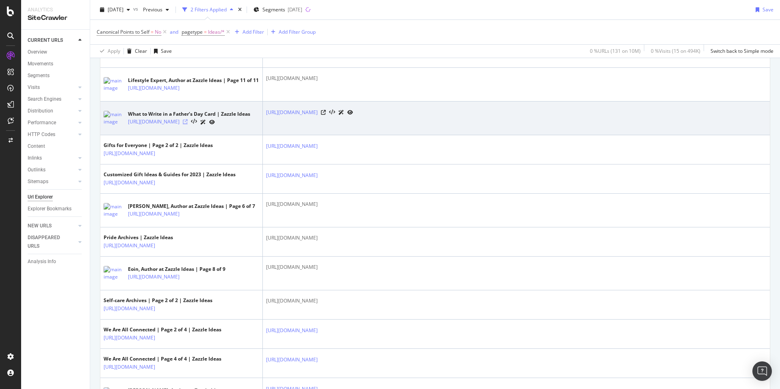
click at [188, 124] on icon at bounding box center [185, 121] width 5 height 5
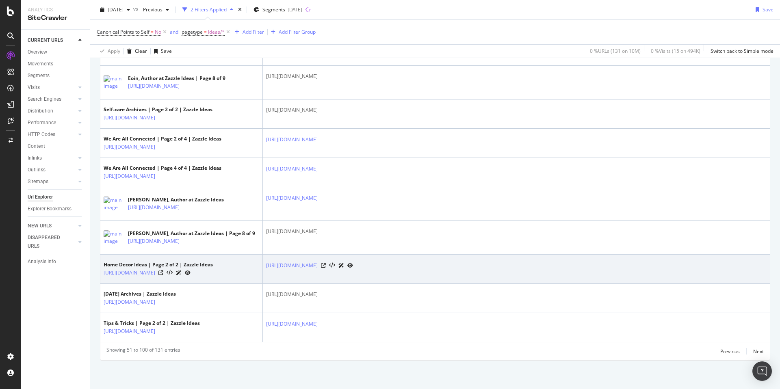
scroll to position [1750, 0]
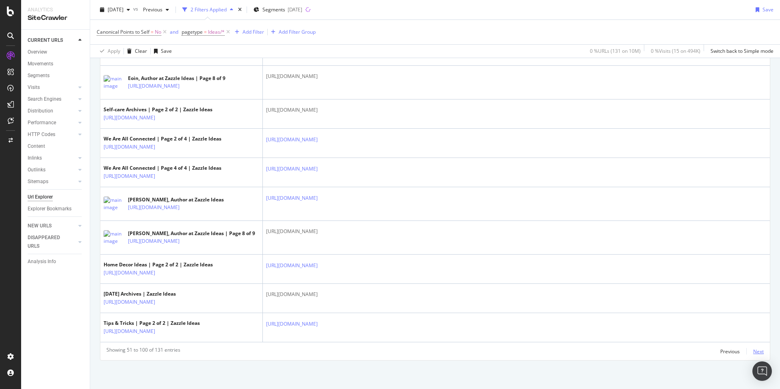
click at [753, 350] on div "Next" at bounding box center [758, 351] width 11 height 7
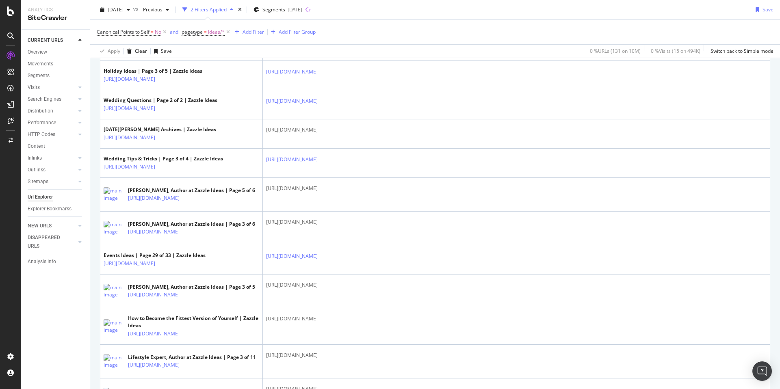
scroll to position [986, 0]
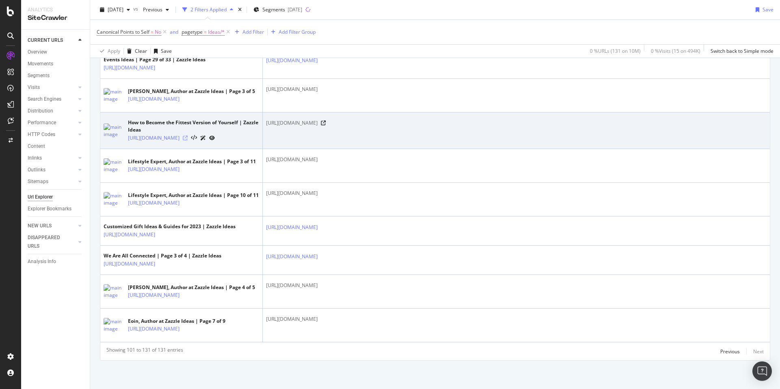
click at [188, 141] on icon at bounding box center [185, 138] width 5 height 5
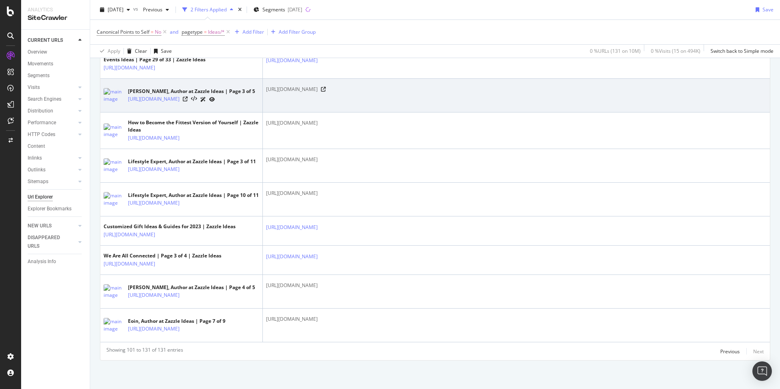
scroll to position [1054, 0]
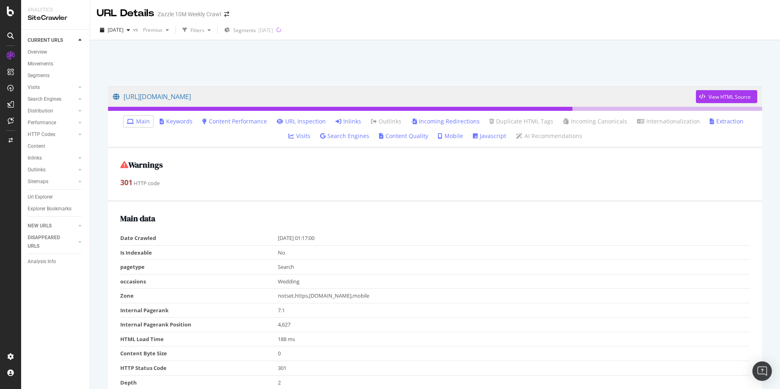
click at [335, 121] on link "Inlinks" at bounding box center [348, 121] width 26 height 8
click at [338, 122] on link "Inlinks" at bounding box center [348, 121] width 26 height 8
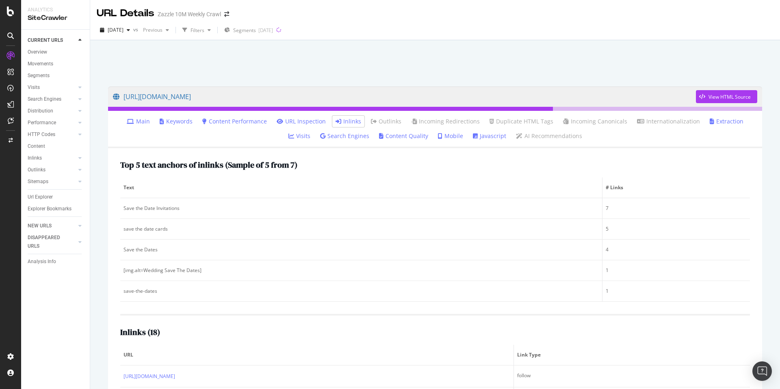
scroll to position [211, 0]
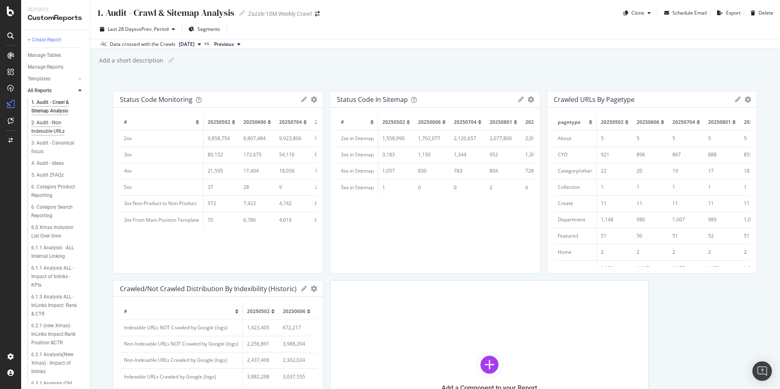
click at [46, 127] on div "2. Audit - Non Indexable URLs" at bounding box center [54, 127] width 47 height 17
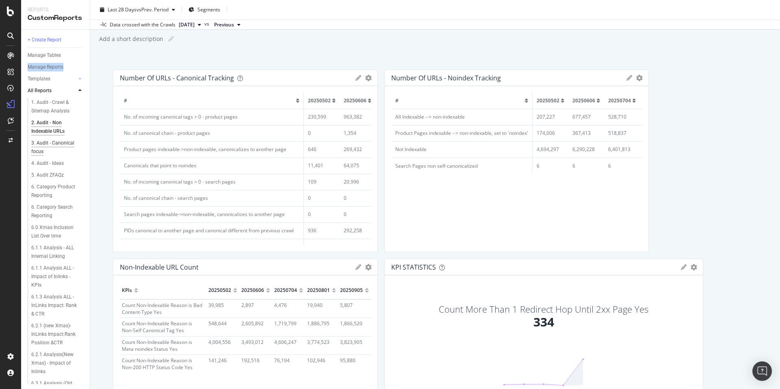
click at [47, 143] on div "3. Audit - Canonical focus" at bounding box center [54, 147] width 46 height 17
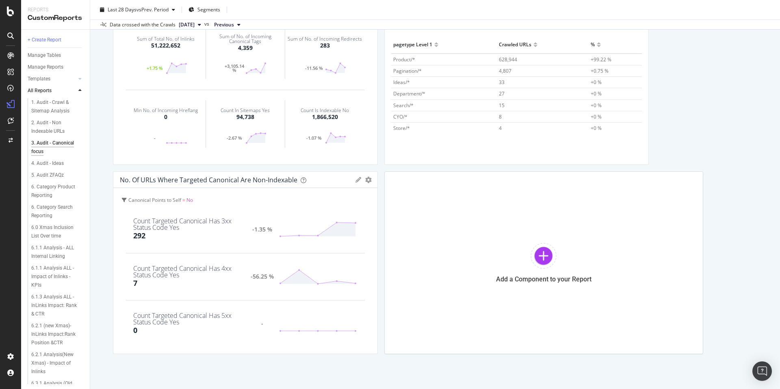
scroll to position [110, 0]
click at [52, 160] on div "4. Audit - Ideas" at bounding box center [47, 163] width 32 height 9
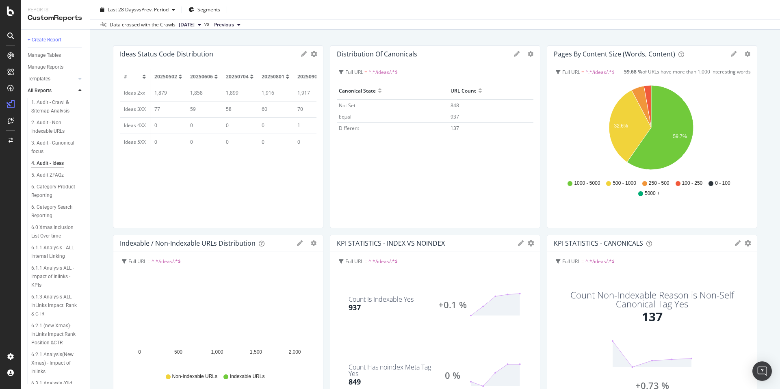
scroll to position [108, 0]
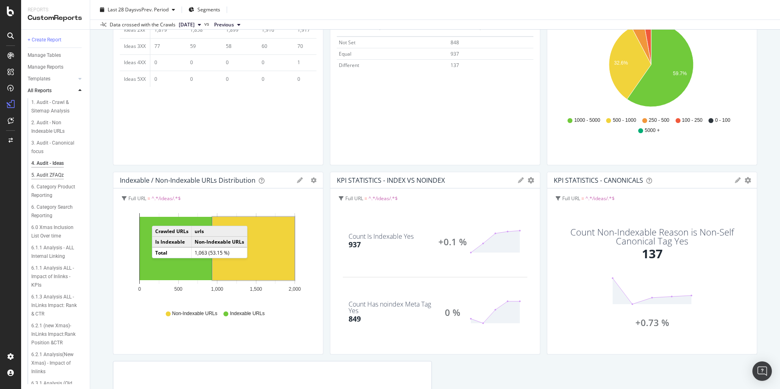
click at [54, 175] on div "5. Audit ZFAQz" at bounding box center [47, 175] width 32 height 9
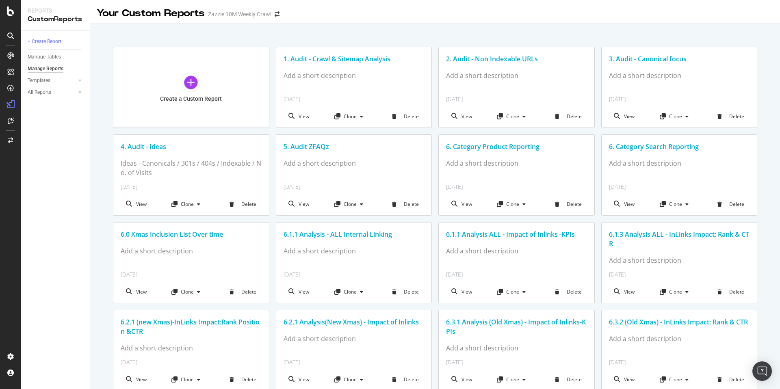
click at [519, 55] on div "2. Audit - Non Indexable URLs" at bounding box center [516, 58] width 141 height 9
click at [488, 57] on div "2. Audit - Non Indexable URLs" at bounding box center [516, 58] width 141 height 9
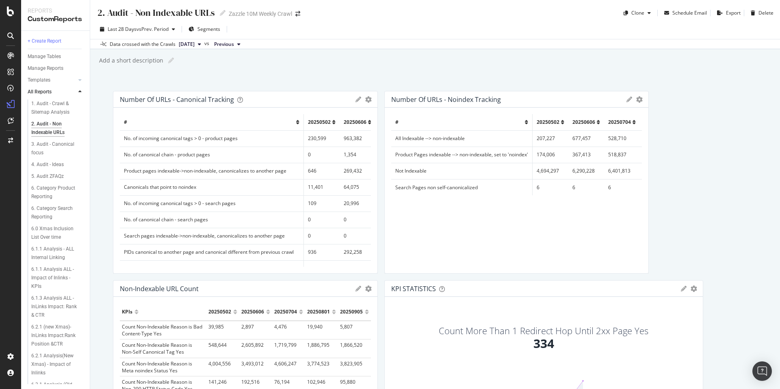
click at [355, 100] on icon at bounding box center [358, 100] width 6 height 6
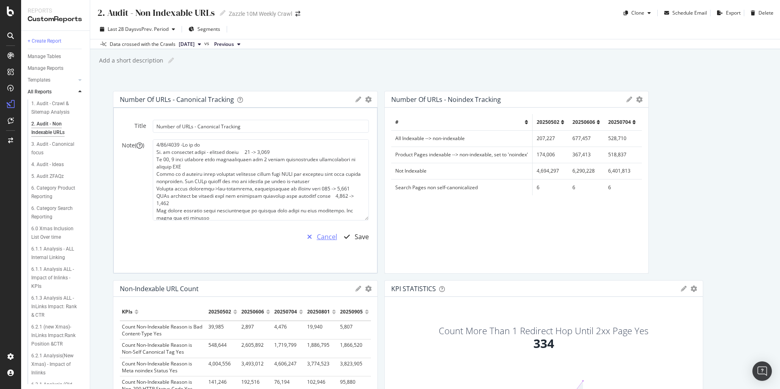
click at [326, 235] on div "Cancel" at bounding box center [327, 236] width 20 height 9
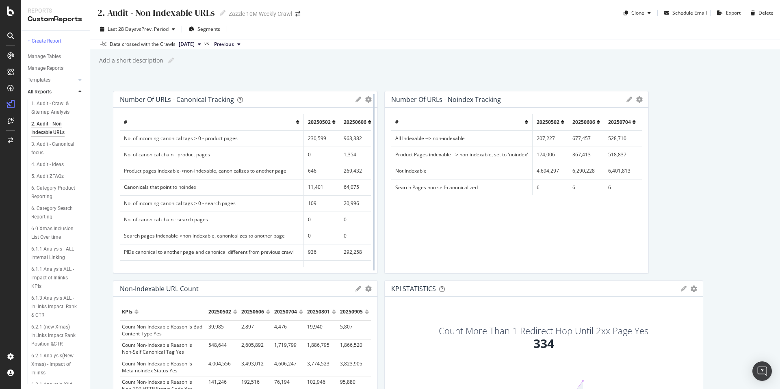
click at [370, 95] on div at bounding box center [374, 182] width 8 height 183
click at [353, 102] on div "Number of URLs - Canonical Tracking Export as CSV Delete Add to Custom Report" at bounding box center [245, 99] width 264 height 16
click at [355, 100] on icon at bounding box center [358, 100] width 6 height 6
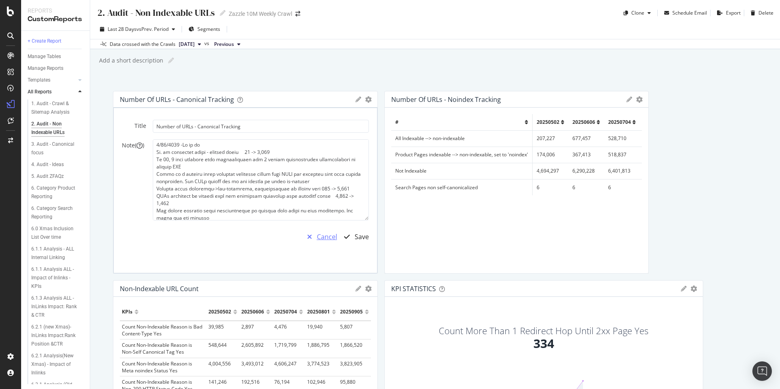
click at [330, 236] on div "Cancel" at bounding box center [327, 236] width 20 height 9
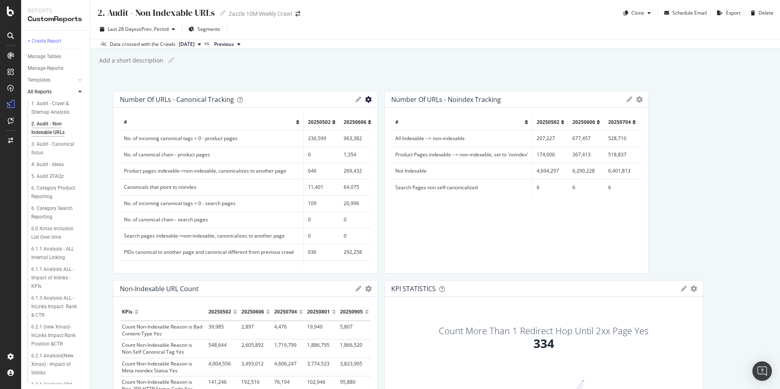
click at [365, 100] on icon "gear" at bounding box center [368, 99] width 6 height 6
click at [318, 75] on div "2. Audit - Non Indexable URLs 2. Audit - Non Indexable URLs Zazzle 10M Weekly C…" at bounding box center [435, 194] width 690 height 389
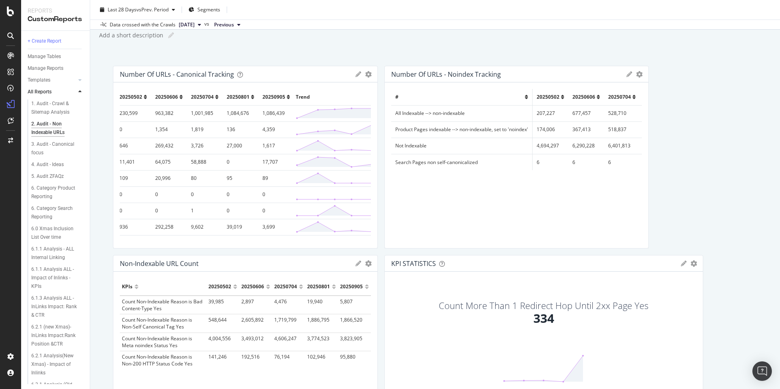
scroll to position [143, 0]
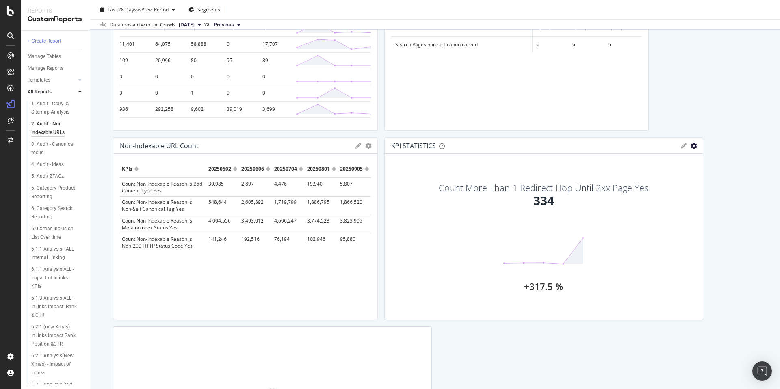
click at [690, 145] on icon "gear" at bounding box center [693, 146] width 6 height 6
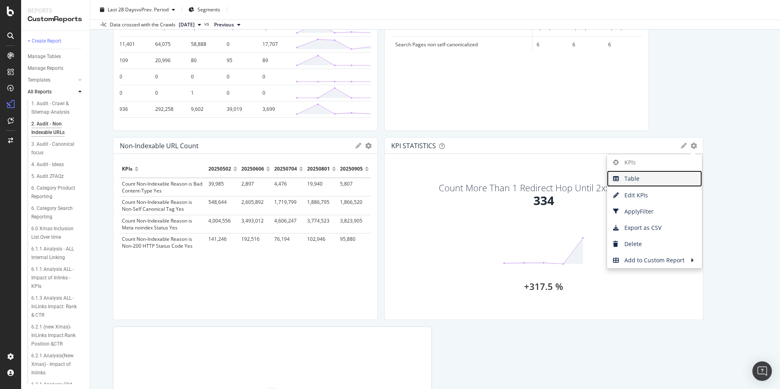
click at [669, 179] on span "Table" at bounding box center [654, 179] width 95 height 12
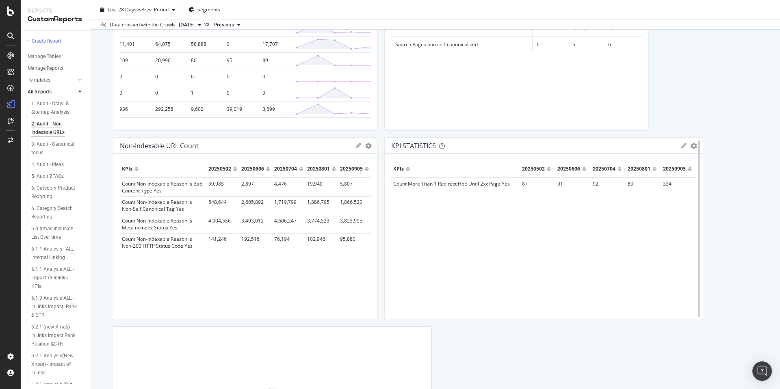
click at [695, 147] on div at bounding box center [699, 228] width 8 height 183
click at [690, 145] on icon "gear" at bounding box center [693, 146] width 6 height 6
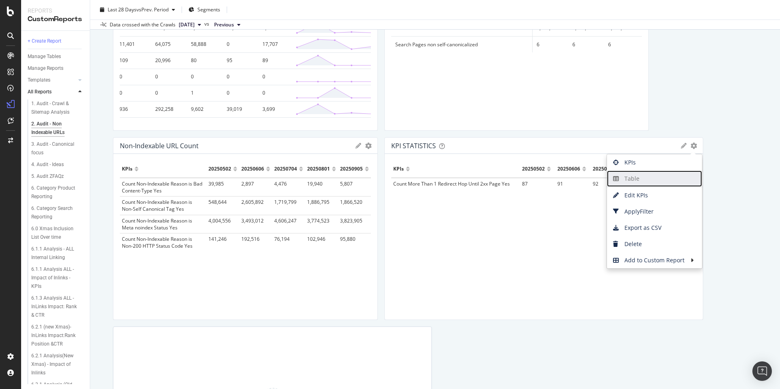
click at [662, 175] on span "Table" at bounding box center [654, 179] width 95 height 12
click at [713, 177] on div "Number of URLs - Canonical Tracking Export as CSV Delete Add to Custom Report #…" at bounding box center [435, 218] width 644 height 541
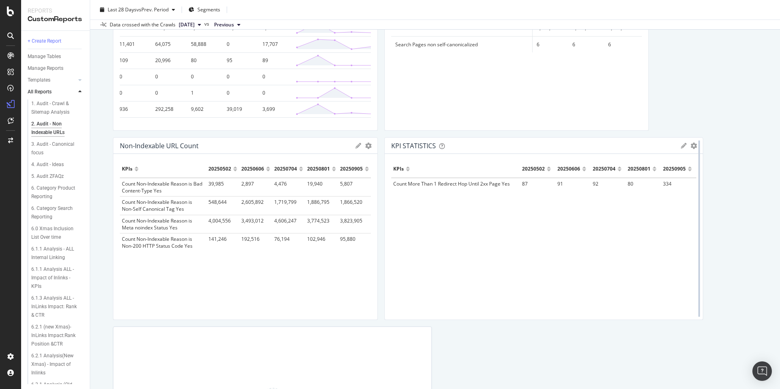
click at [695, 146] on div at bounding box center [699, 228] width 8 height 183
click at [681, 145] on icon at bounding box center [684, 146] width 6 height 6
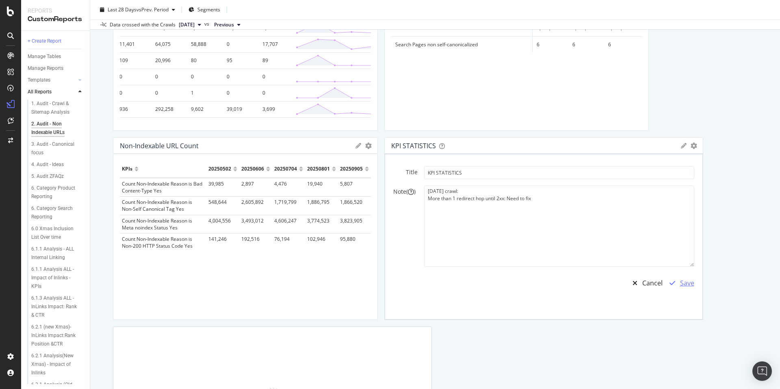
click at [681, 284] on div "Save" at bounding box center [687, 283] width 14 height 9
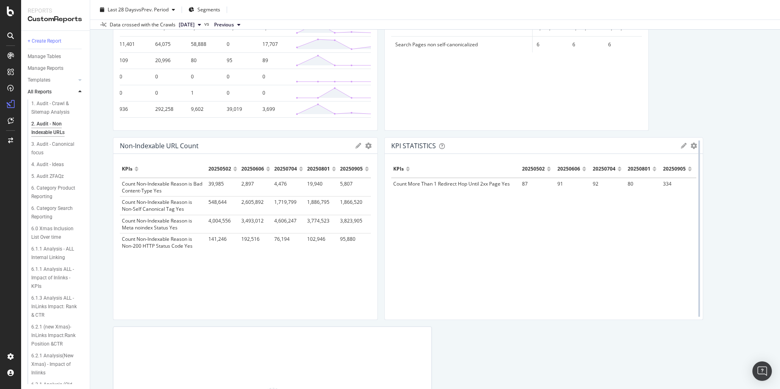
click at [695, 145] on div at bounding box center [699, 228] width 8 height 183
click at [690, 146] on icon "gear" at bounding box center [693, 146] width 6 height 6
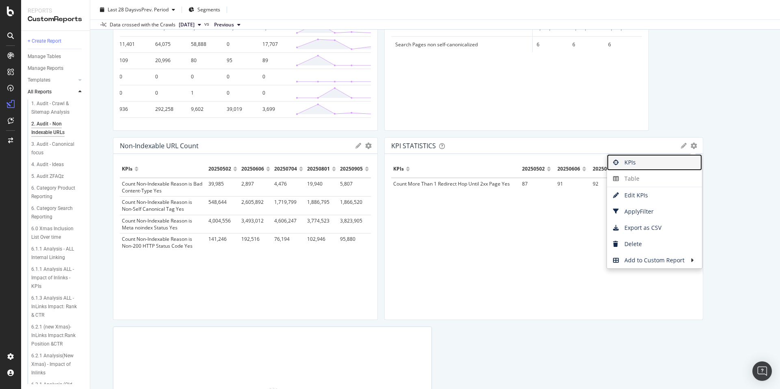
click at [663, 165] on span "KPIs" at bounding box center [654, 162] width 95 height 12
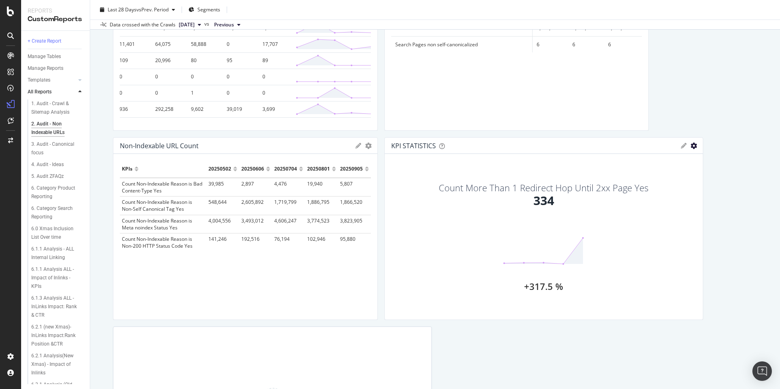
click at [690, 143] on icon "gear" at bounding box center [693, 146] width 6 height 6
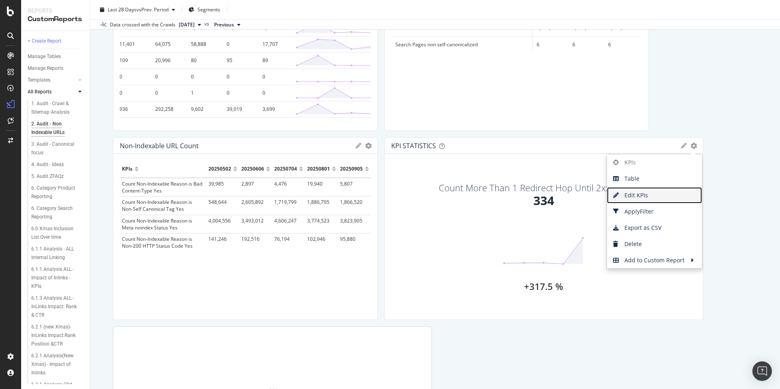
click at [669, 202] on link "Edit KPIs" at bounding box center [654, 195] width 95 height 16
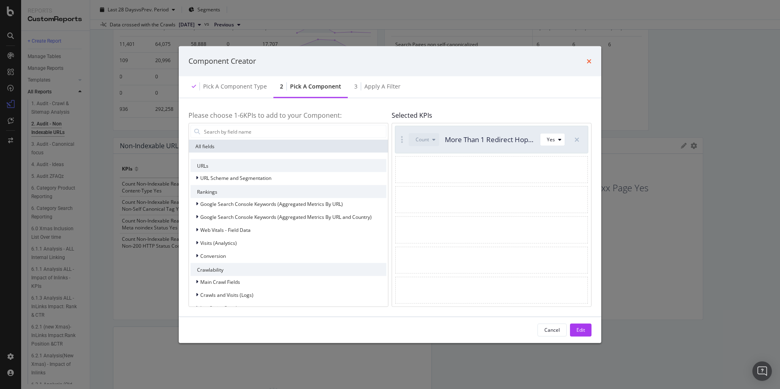
click at [586, 60] on icon "times" at bounding box center [588, 61] width 5 height 6
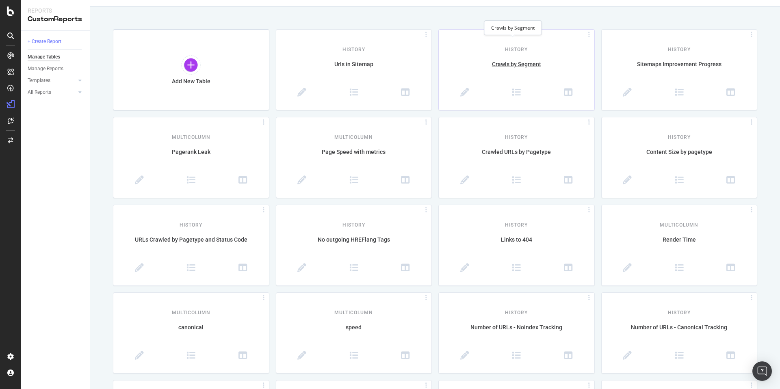
scroll to position [87, 0]
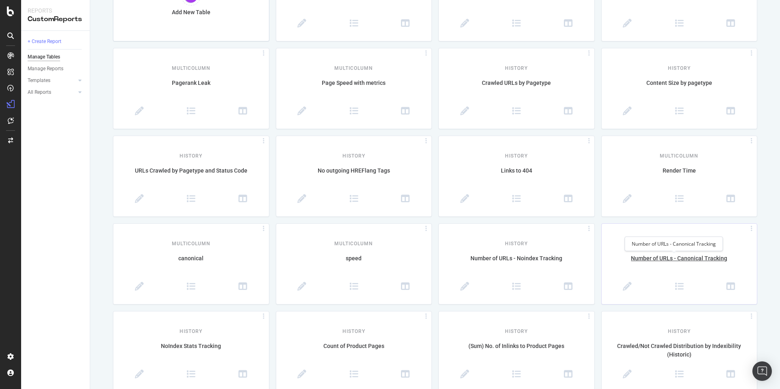
click at [657, 255] on div "Number of URLs - Canonical Tracking" at bounding box center [680, 262] width 156 height 17
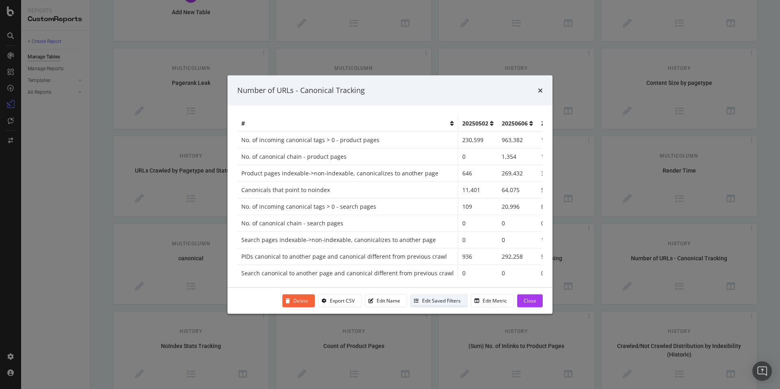
click at [448, 300] on div "Edit Saved Filters" at bounding box center [441, 300] width 39 height 7
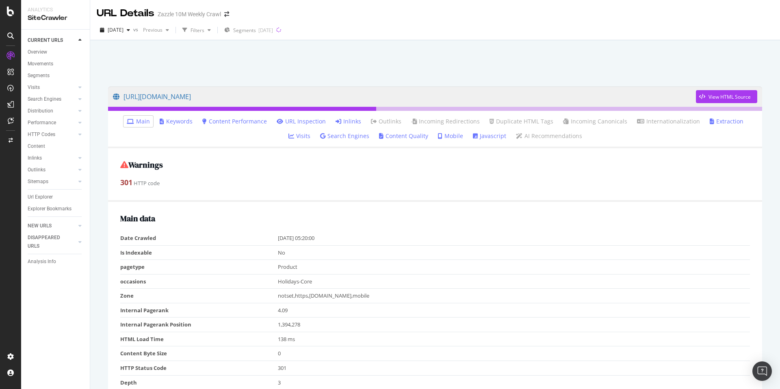
drag, startPoint x: 438, startPoint y: 96, endPoint x: 407, endPoint y: 2, distance: 99.2
click at [0, 0] on div "Analytics SiteCrawler CURRENT URLS Overview Movements Segments Visits Analysis …" at bounding box center [390, 194] width 780 height 389
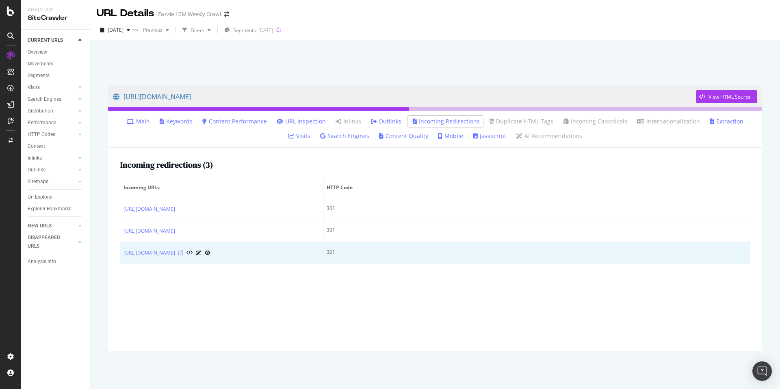
click at [183, 255] on icon at bounding box center [180, 253] width 5 height 5
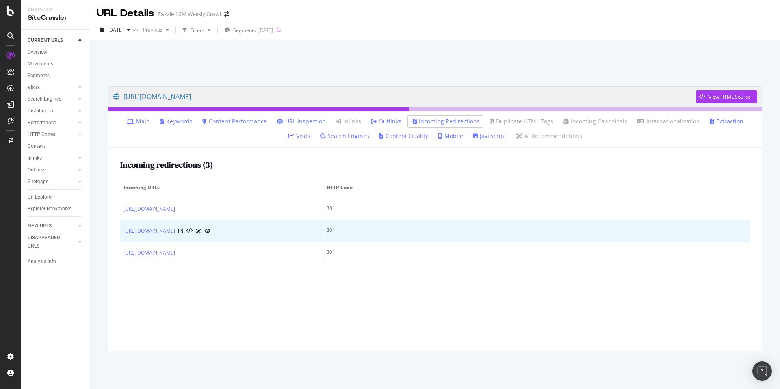
click at [210, 235] on div at bounding box center [194, 231] width 32 height 9
click at [183, 234] on icon at bounding box center [180, 231] width 5 height 5
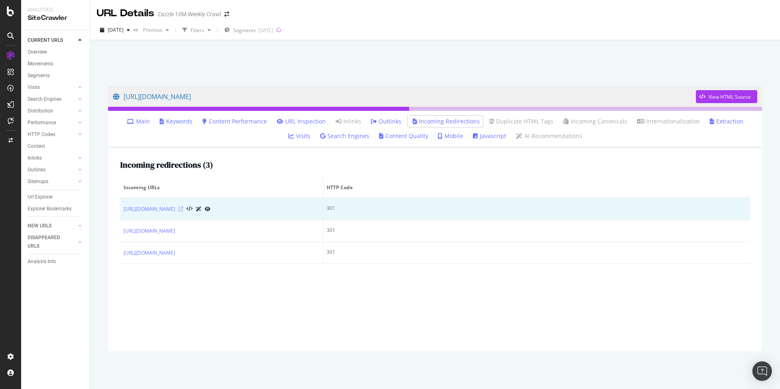
click at [183, 212] on icon at bounding box center [180, 209] width 5 height 5
